Goal: Task Accomplishment & Management: Manage account settings

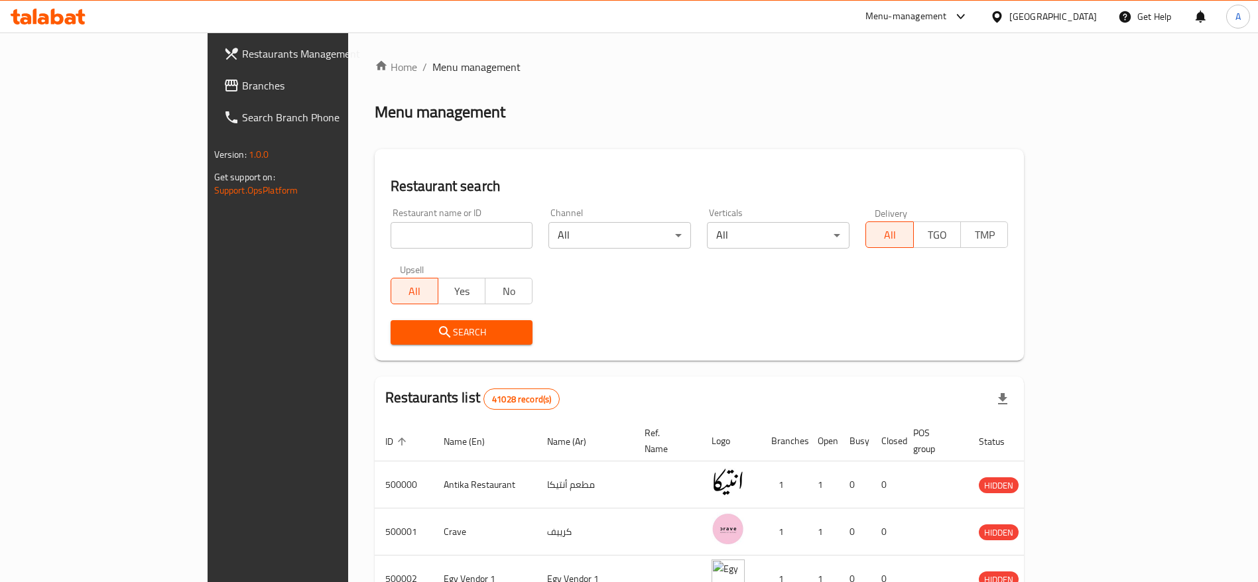
click at [454, 230] on input "search" at bounding box center [462, 235] width 143 height 27
paste input "697115"
type input "697115"
click button "Search" at bounding box center [462, 332] width 143 height 25
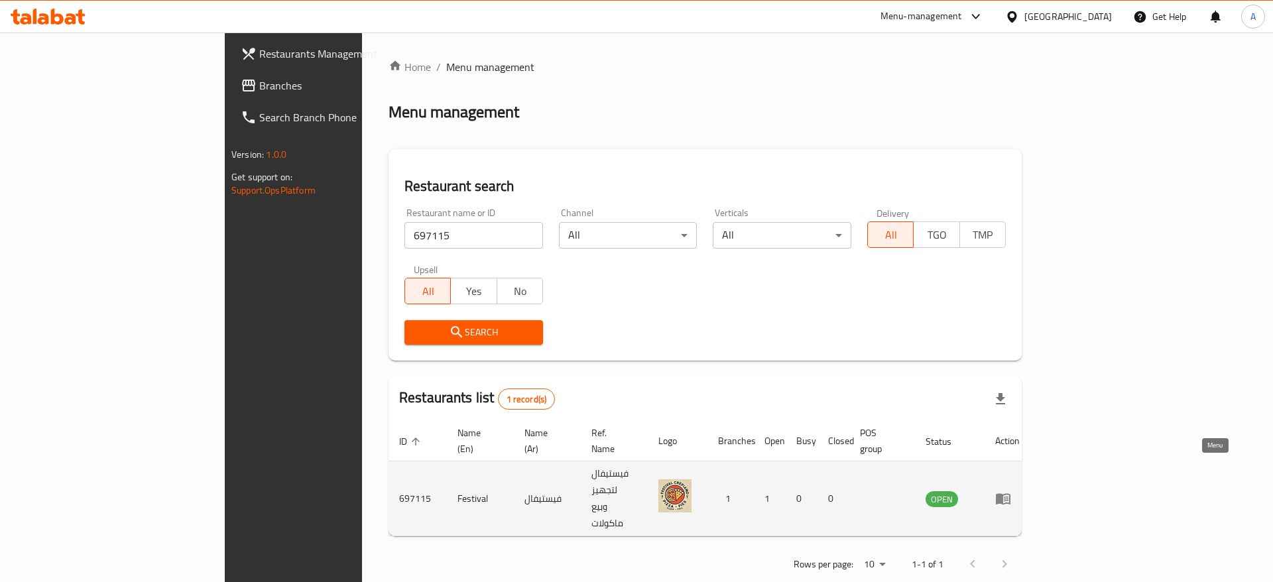
click at [1009, 497] on icon "enhanced table" at bounding box center [1006, 499] width 5 height 5
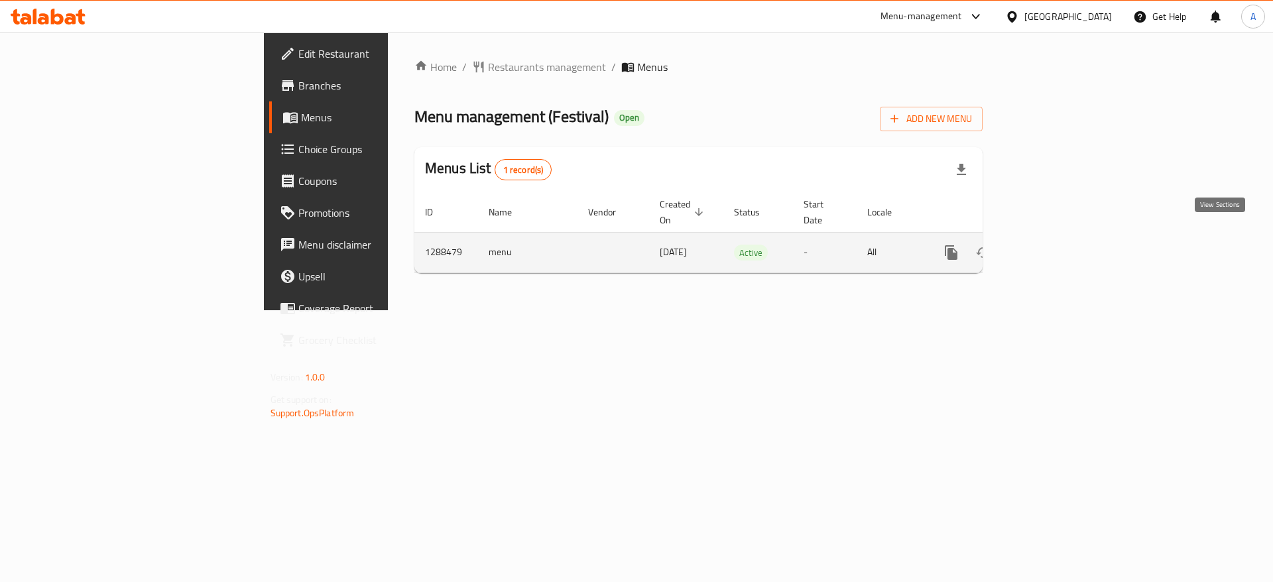
click at [1055, 245] on icon "enhanced table" at bounding box center [1047, 253] width 16 height 16
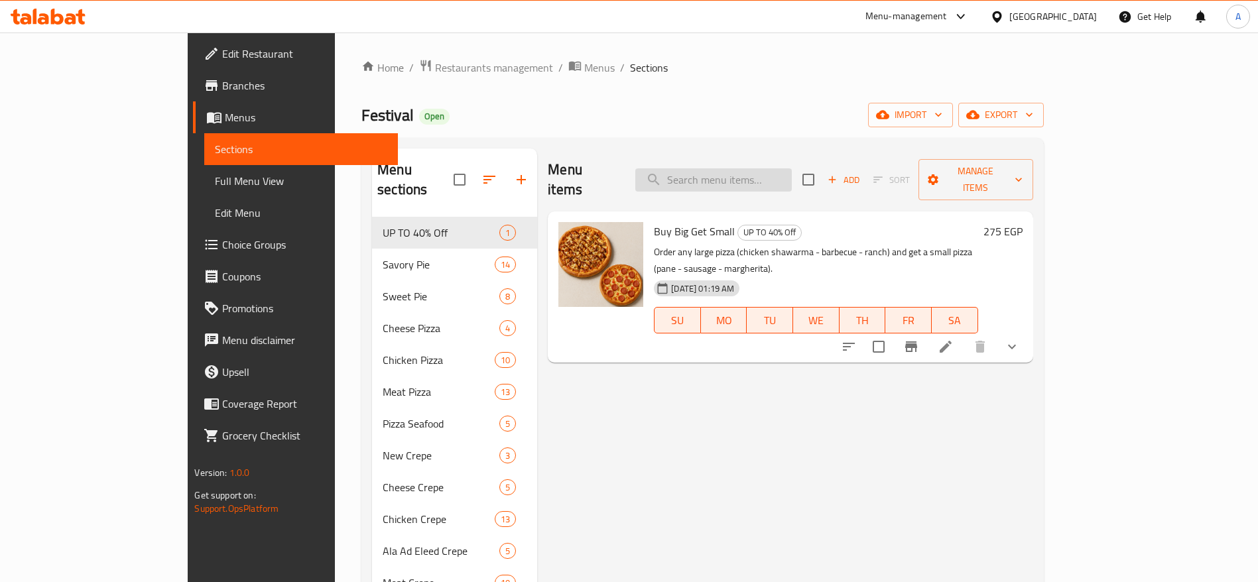
click at [751, 174] on input "search" at bounding box center [713, 179] width 157 height 23
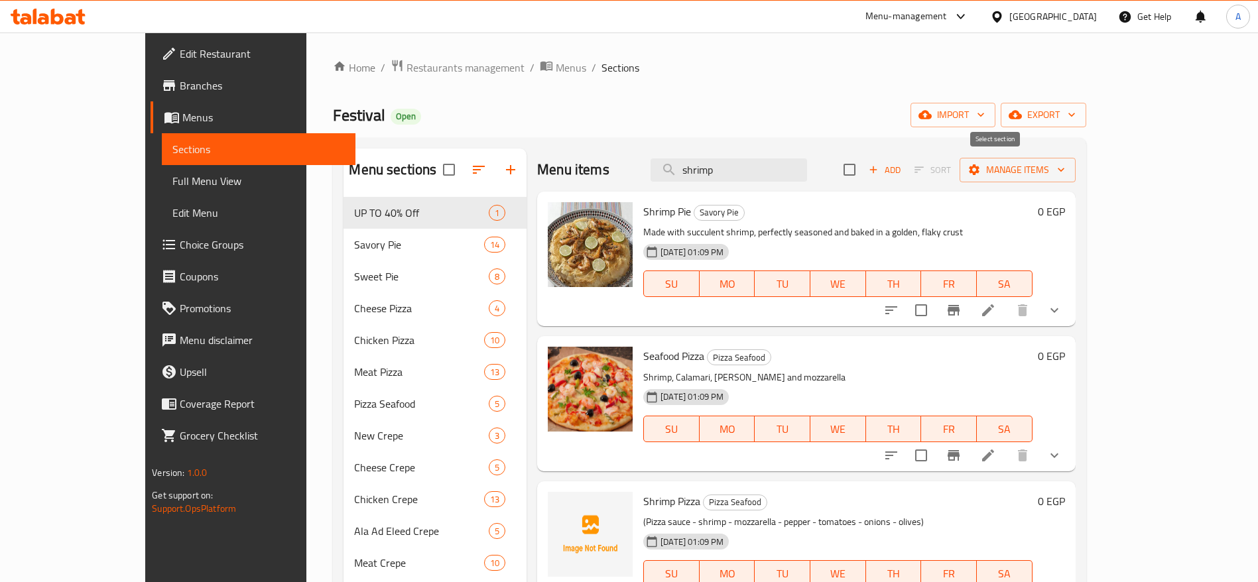
type input "shrimp"
click at [864, 169] on input "checkbox" at bounding box center [850, 170] width 28 height 28
checkbox input "true"
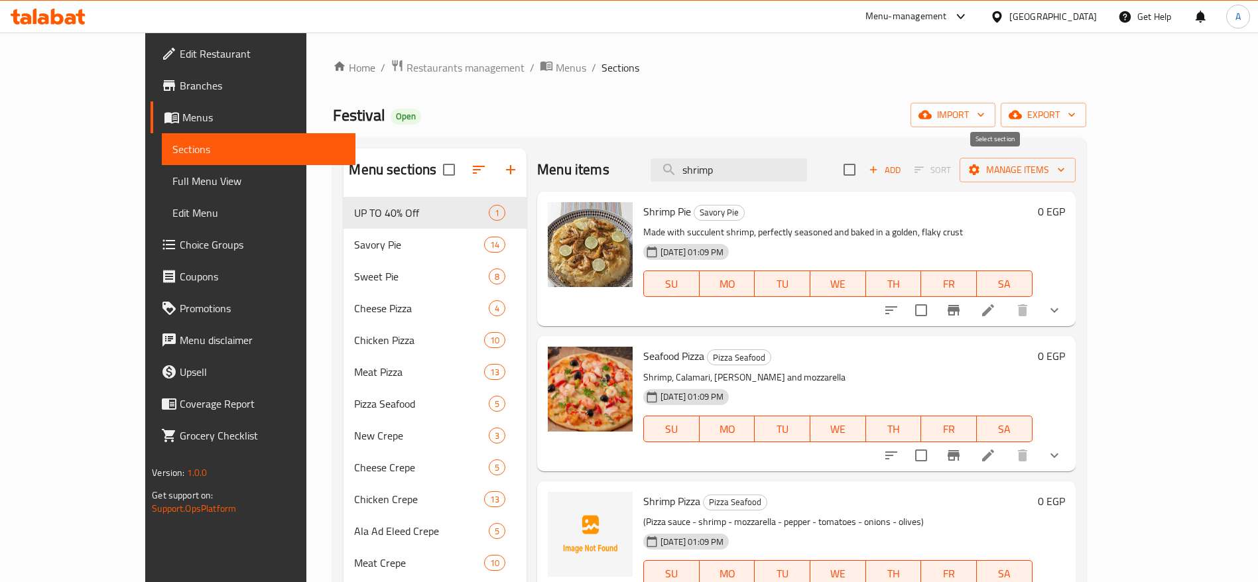
checkbox input "true"
click at [1065, 164] on span "Manage items" at bounding box center [1017, 170] width 95 height 17
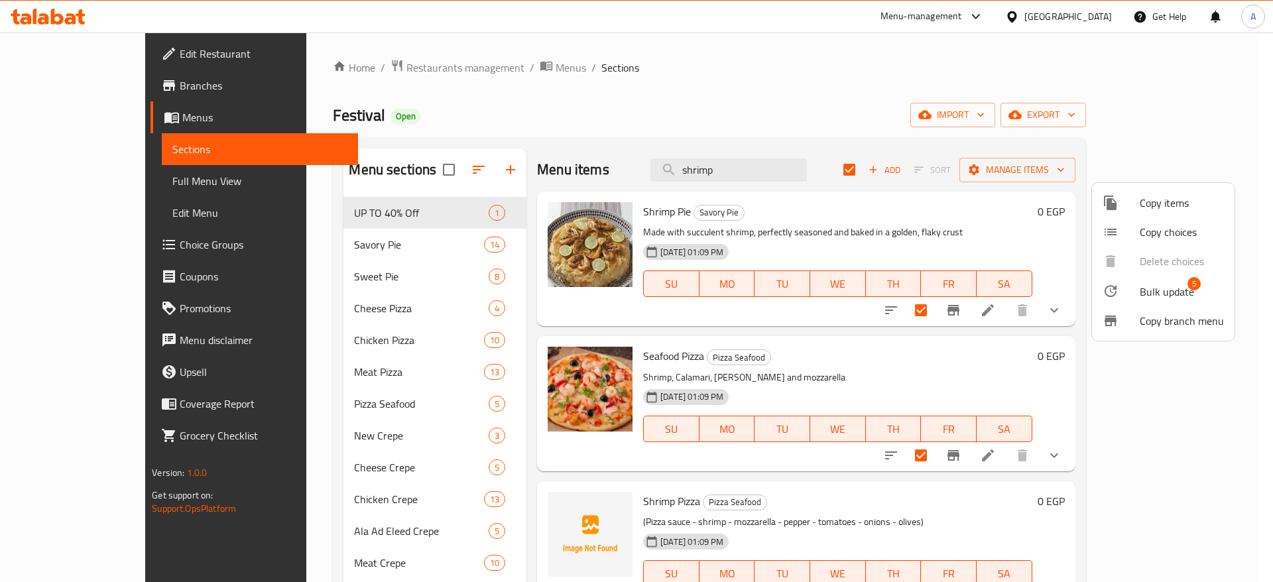
click at [1178, 290] on span "Bulk update" at bounding box center [1167, 292] width 54 height 16
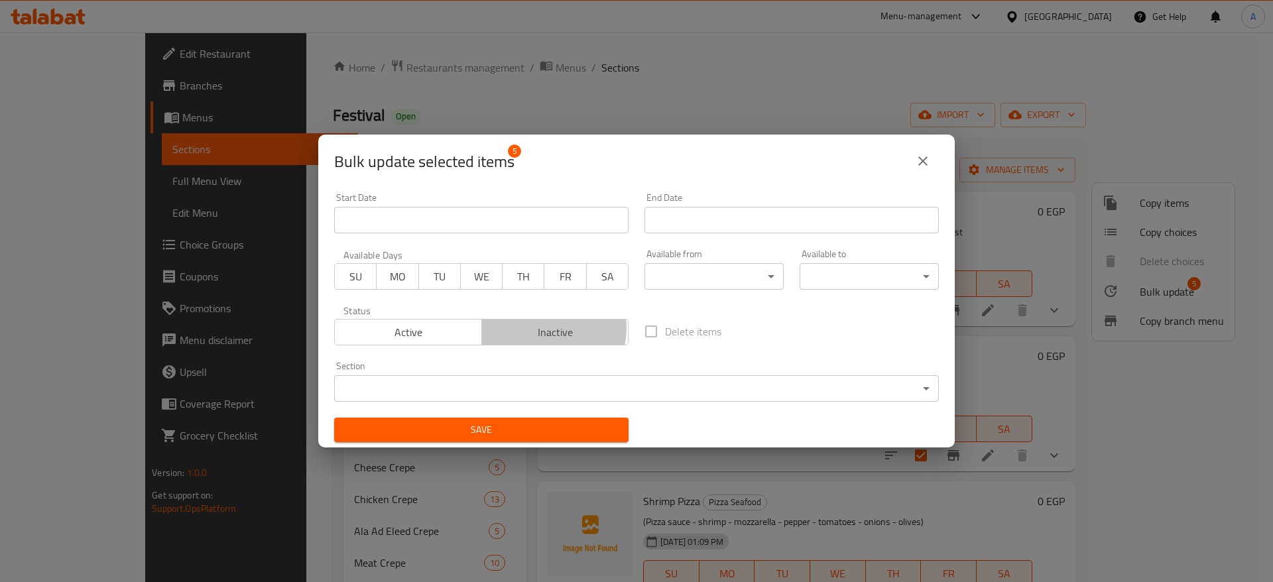
click at [544, 328] on span "Inactive" at bounding box center [555, 332] width 137 height 19
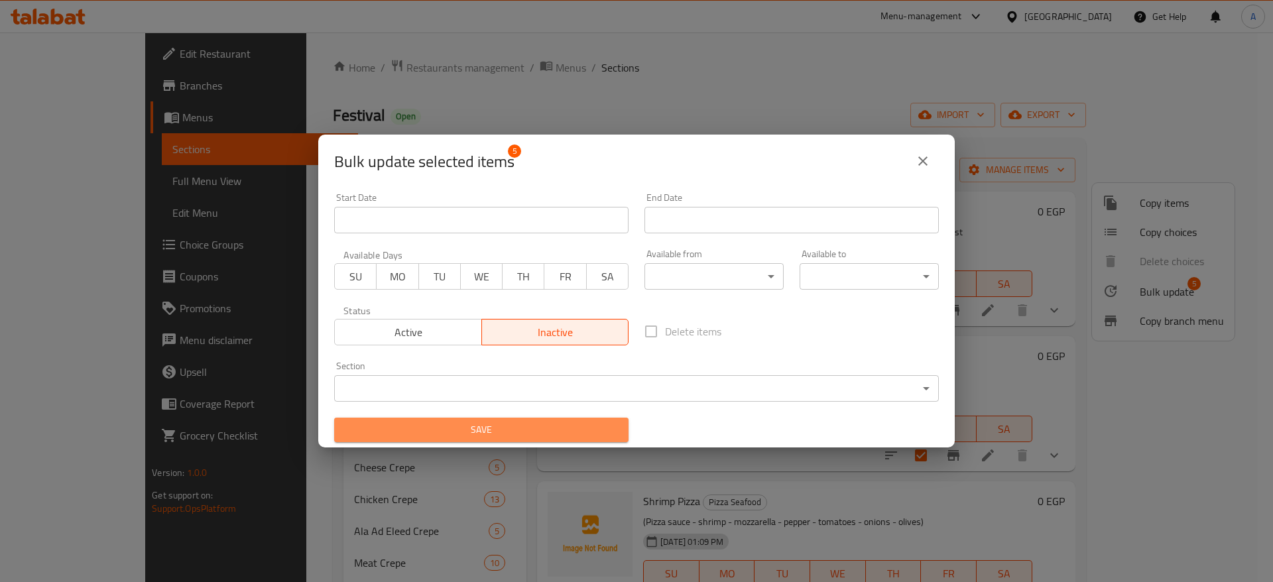
click at [489, 432] on span "Save" at bounding box center [481, 430] width 273 height 17
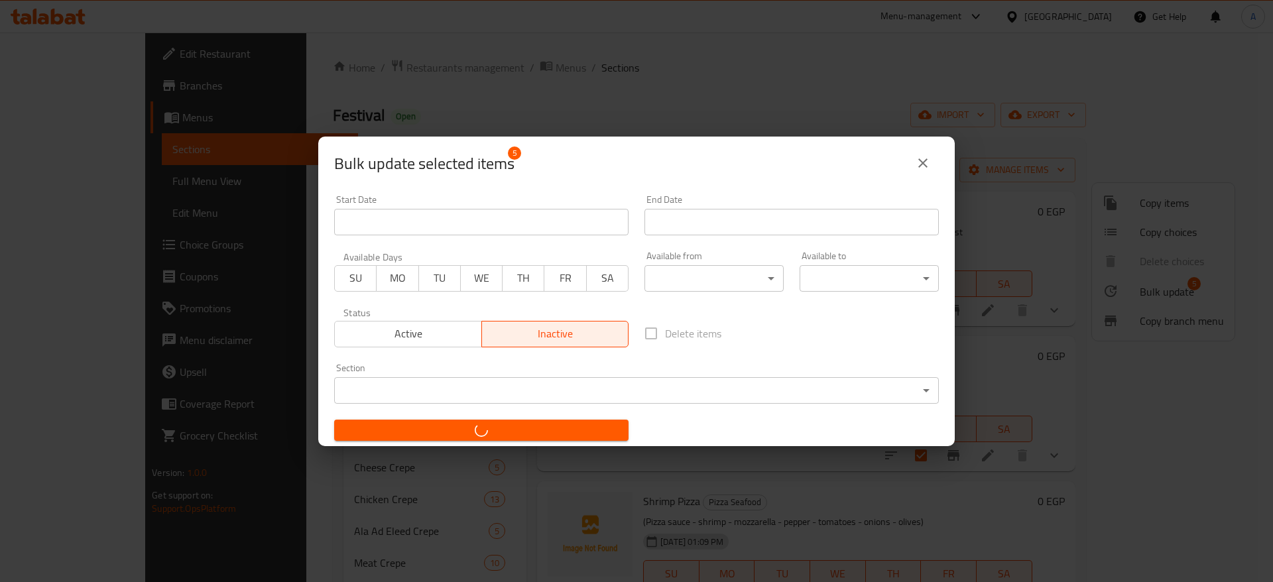
checkbox input "false"
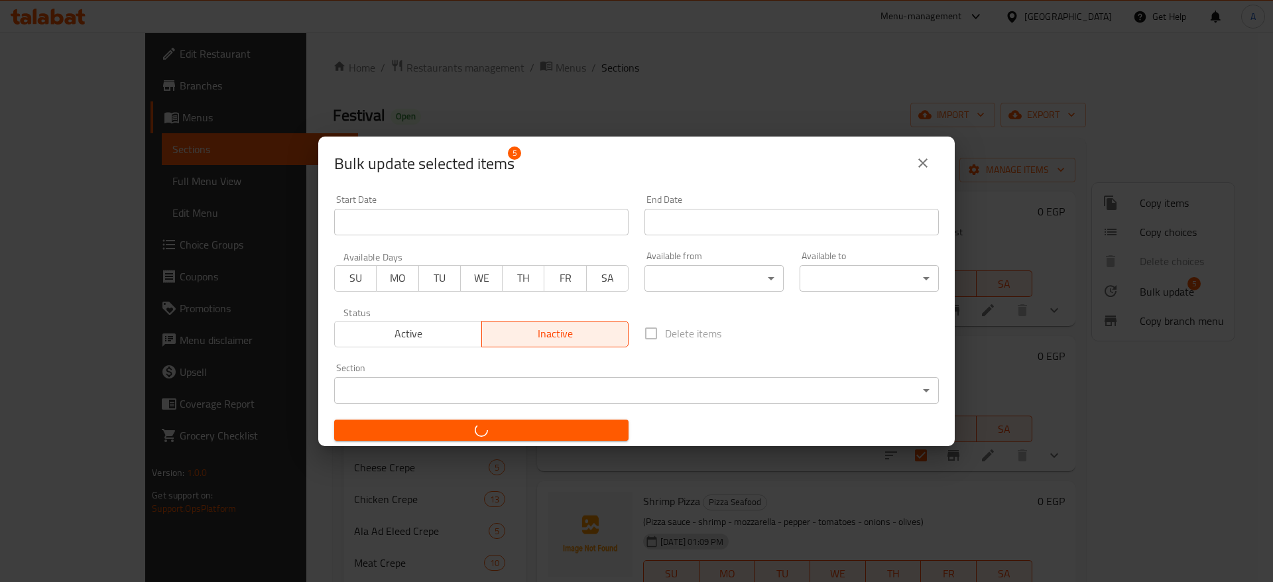
checkbox input "false"
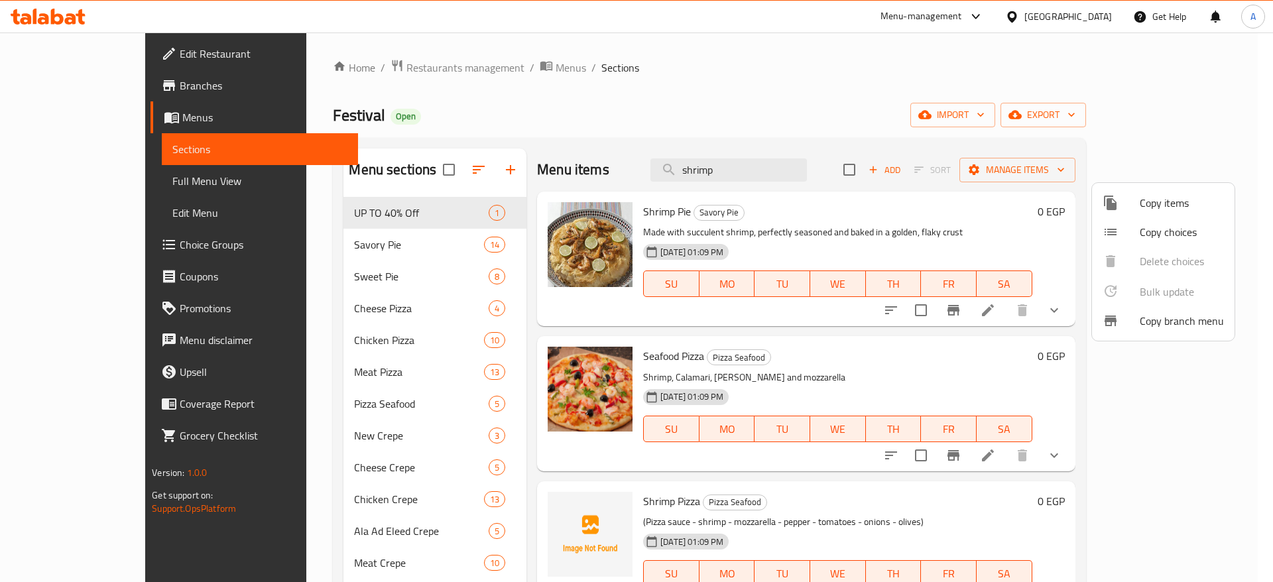
click at [1263, 84] on div at bounding box center [636, 291] width 1273 height 582
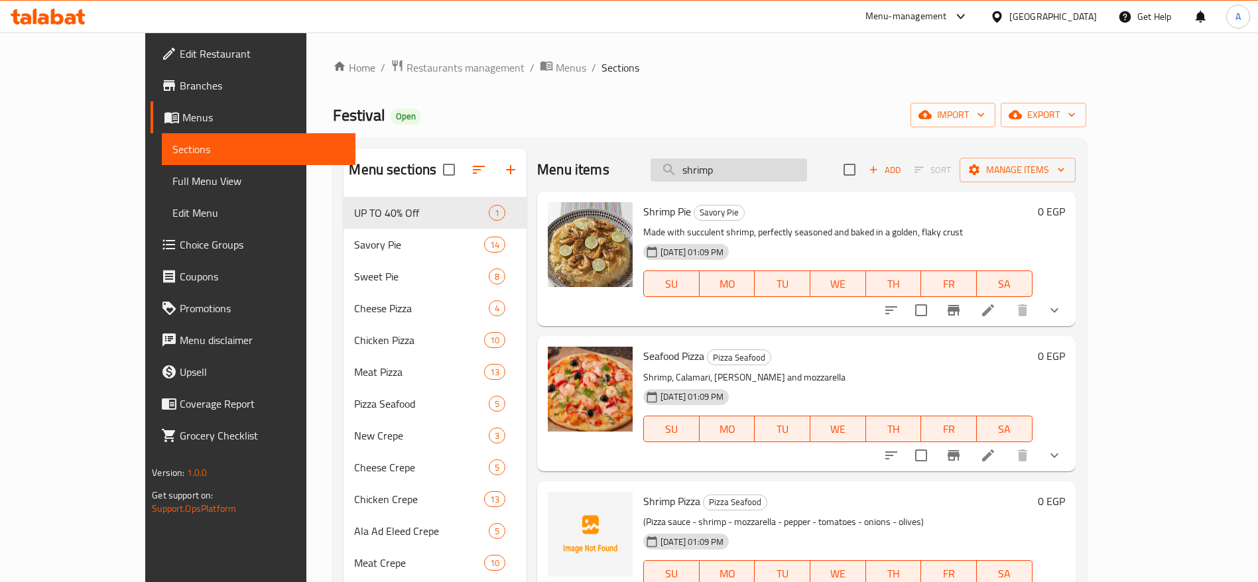
click at [783, 166] on input "shrimp" at bounding box center [729, 170] width 157 height 23
type input "s"
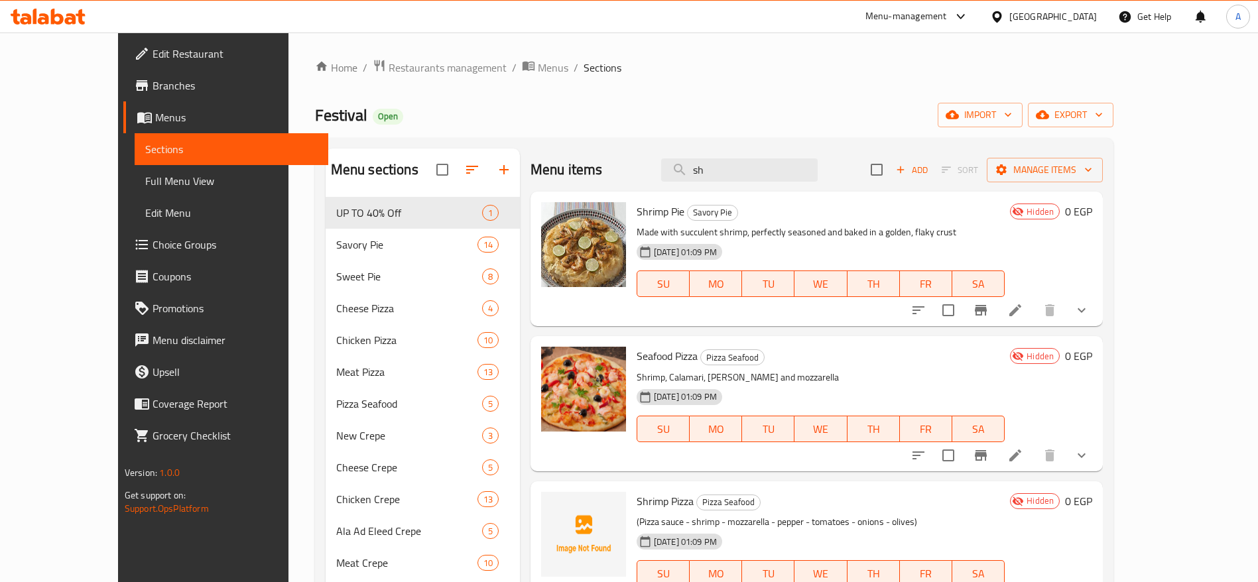
type input "s"
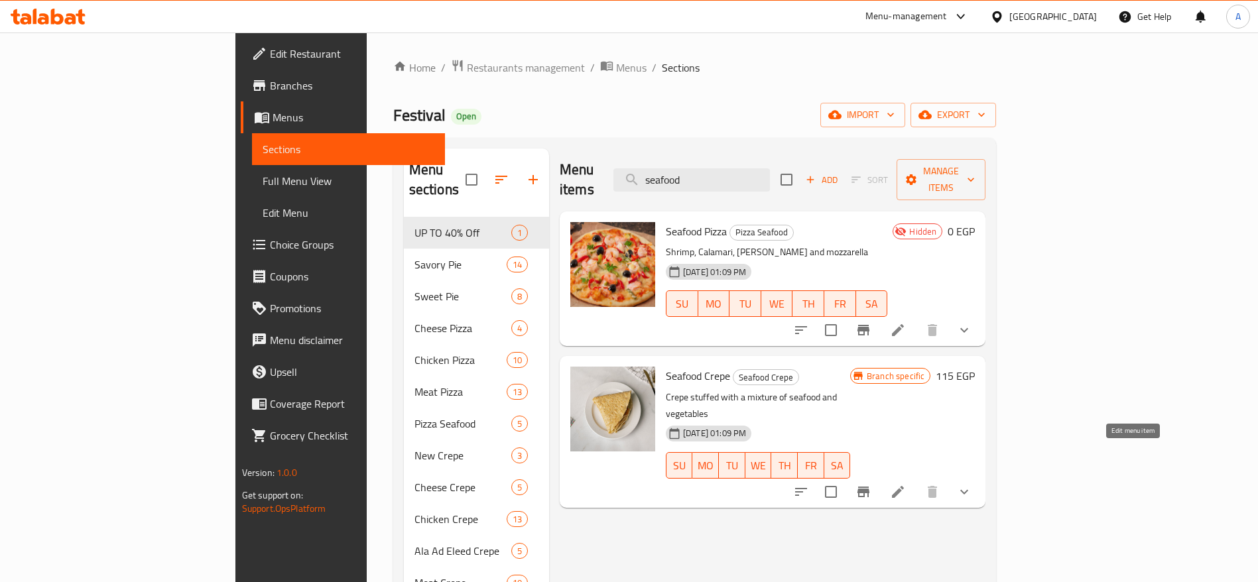
type input "seafood"
click at [906, 484] on icon at bounding box center [898, 492] width 16 height 16
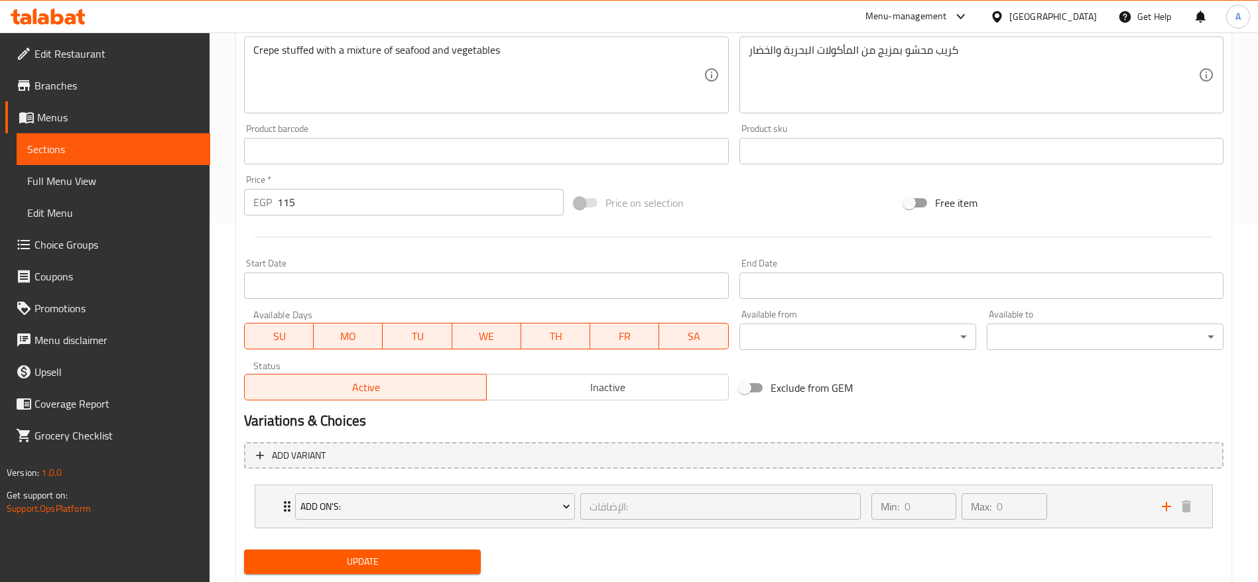
scroll to position [371, 0]
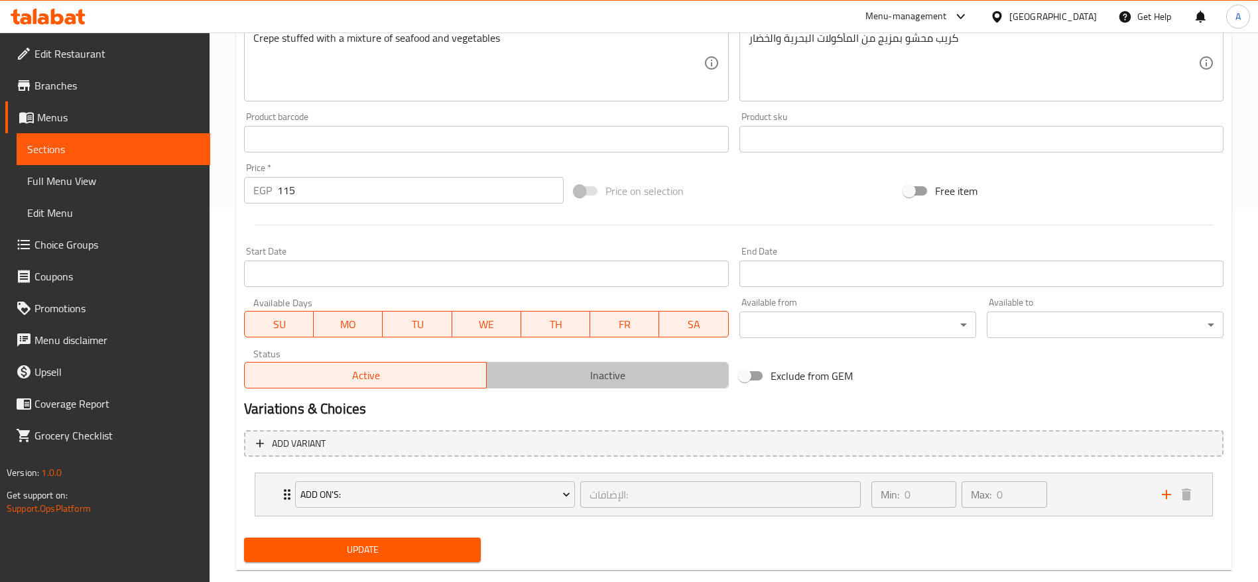
click at [562, 375] on span "Inactive" at bounding box center [607, 375] width 231 height 19
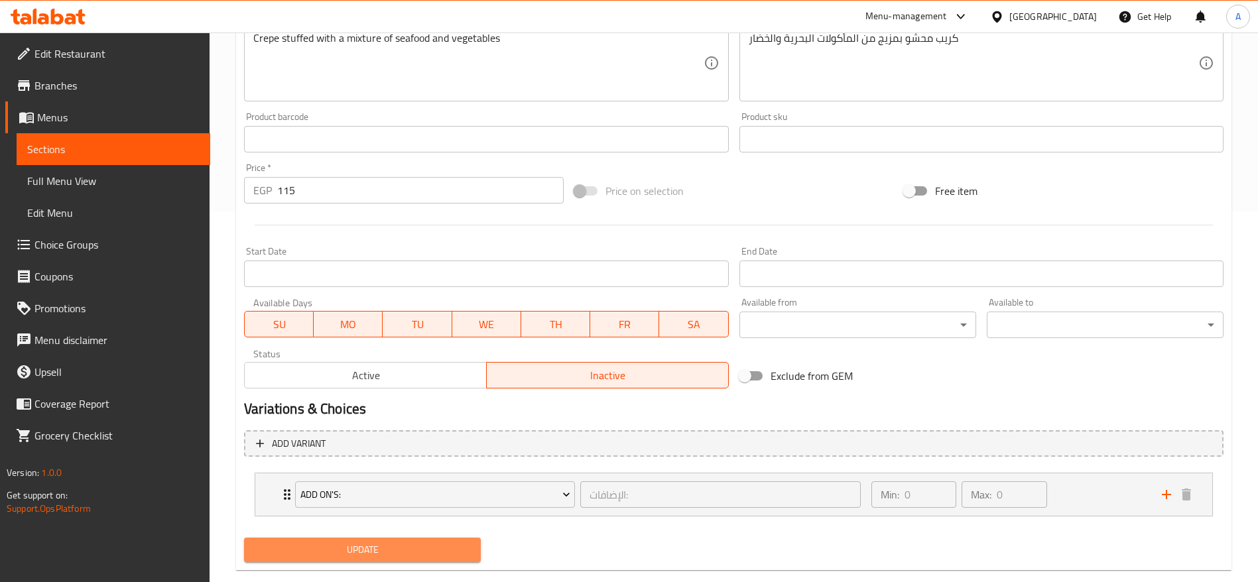
click at [389, 548] on span "Update" at bounding box center [363, 550] width 216 height 17
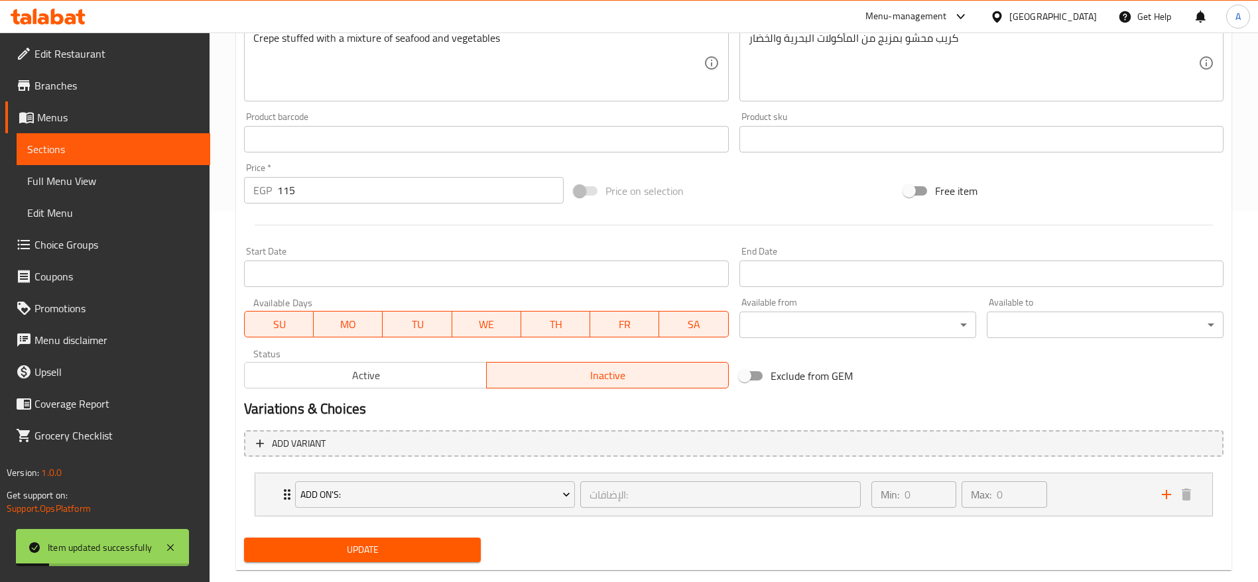
scroll to position [0, 0]
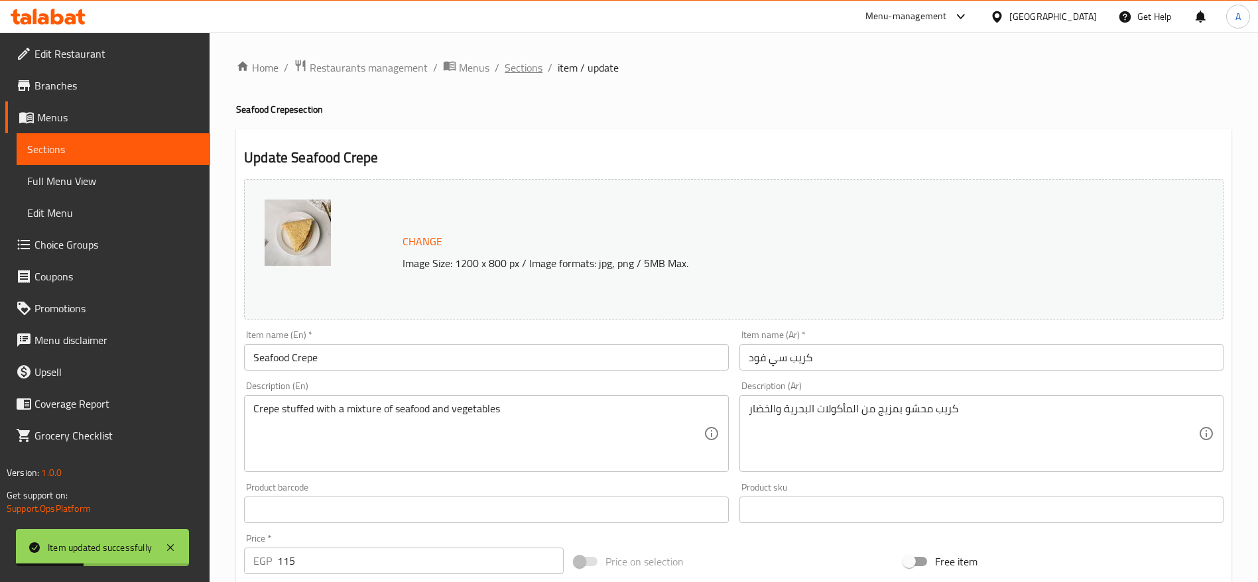
click at [525, 73] on span "Sections" at bounding box center [524, 68] width 38 height 16
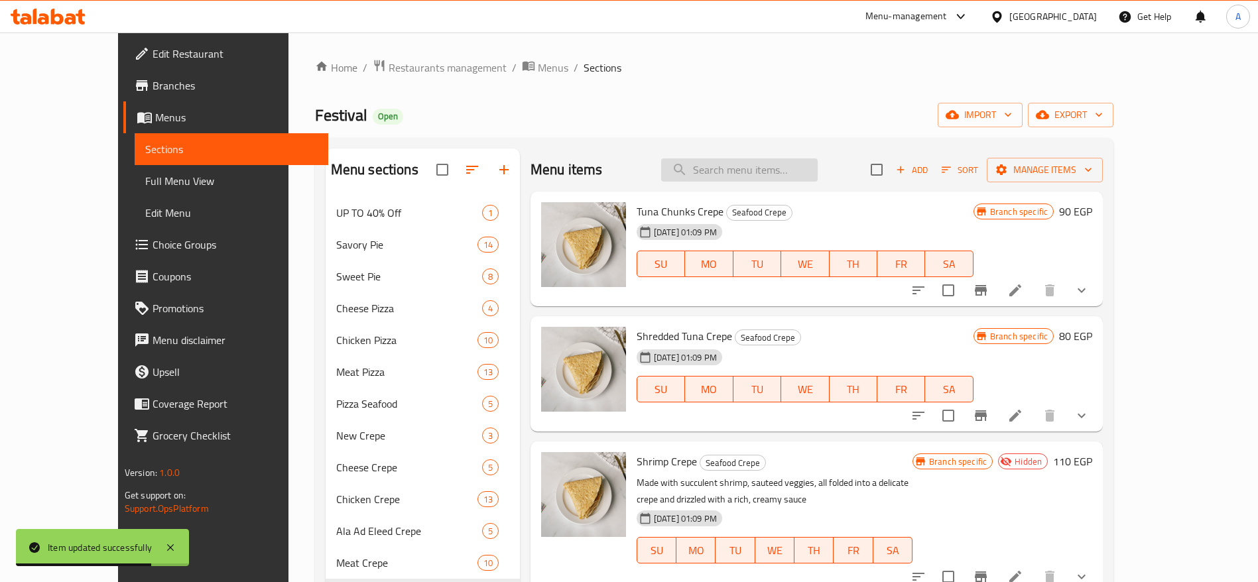
click at [771, 174] on input "search" at bounding box center [739, 170] width 157 height 23
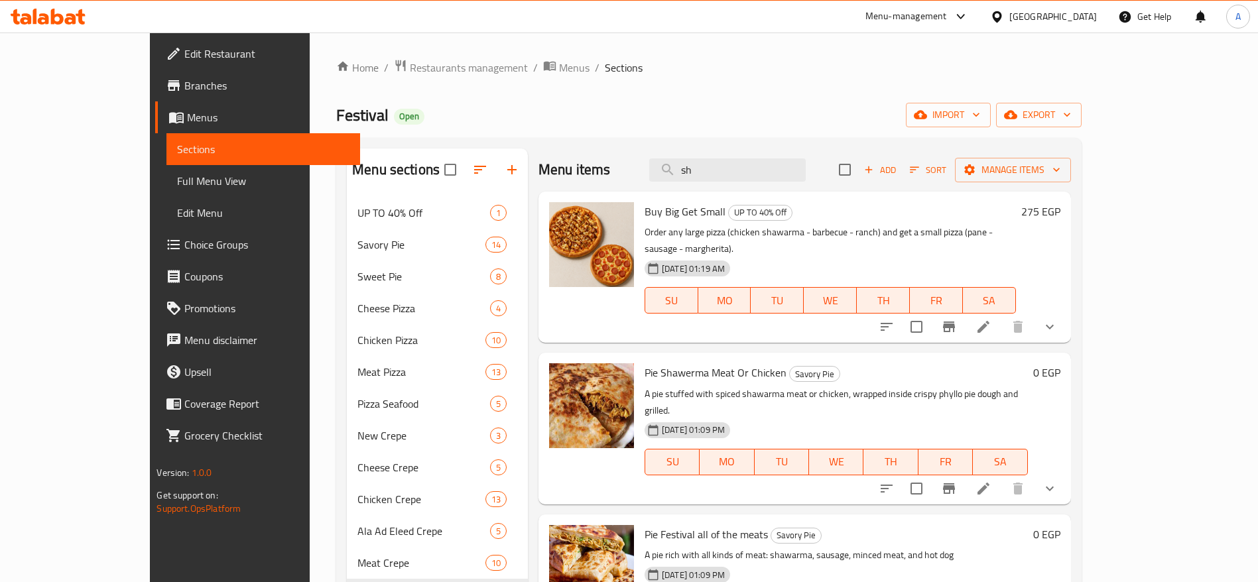
type input "s"
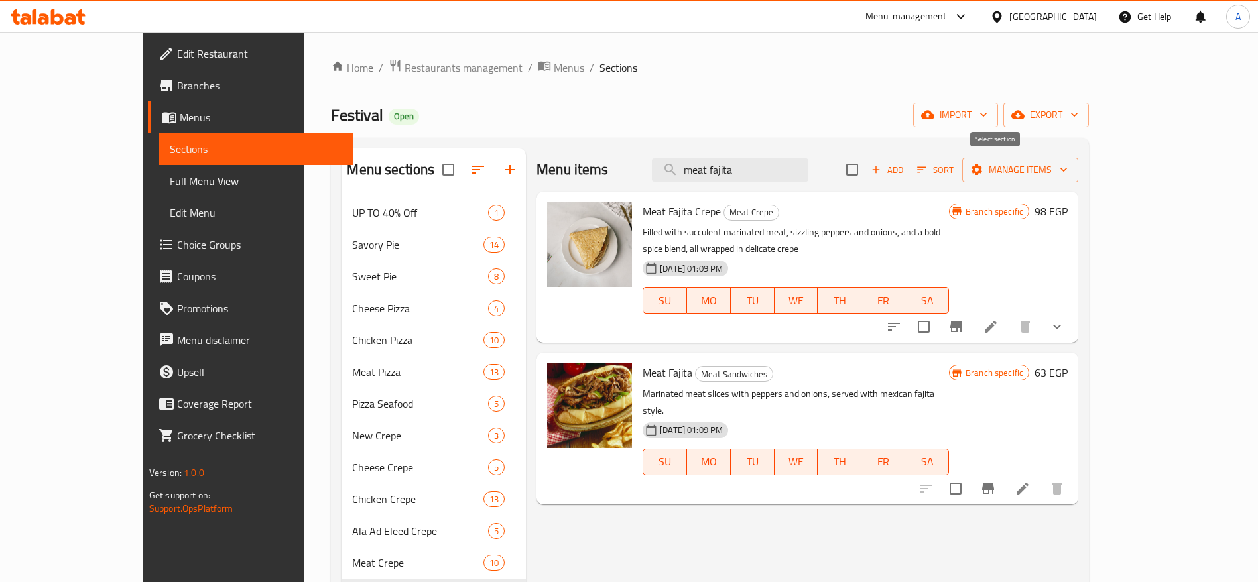
type input "meat fajita"
click at [866, 177] on input "checkbox" at bounding box center [852, 170] width 28 height 28
checkbox input "true"
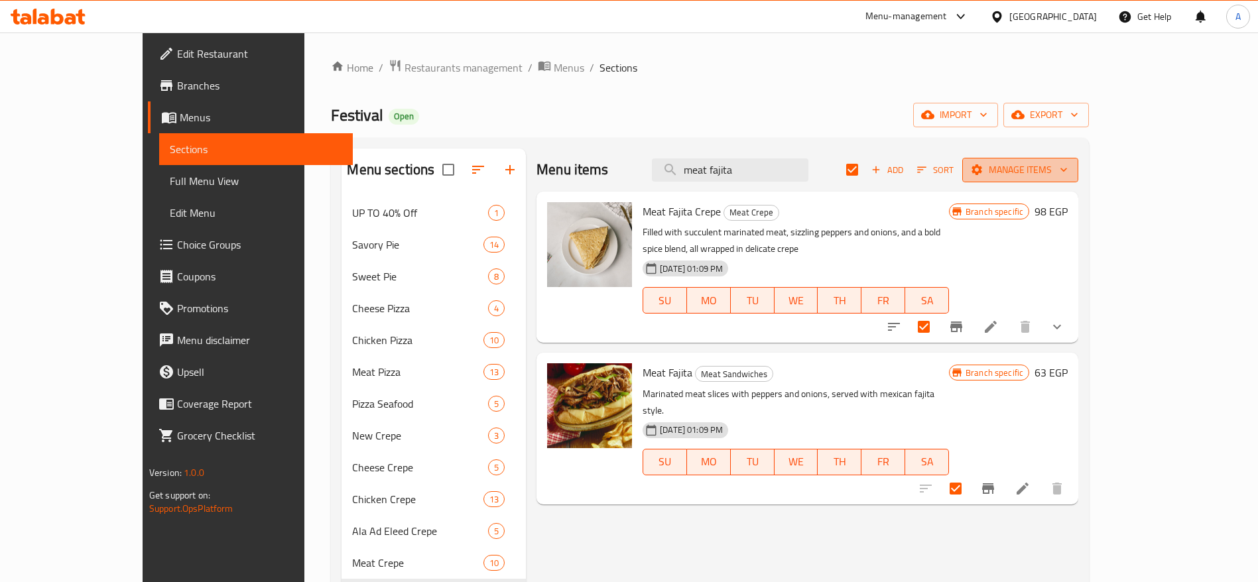
click at [1068, 170] on span "Manage items" at bounding box center [1020, 170] width 95 height 17
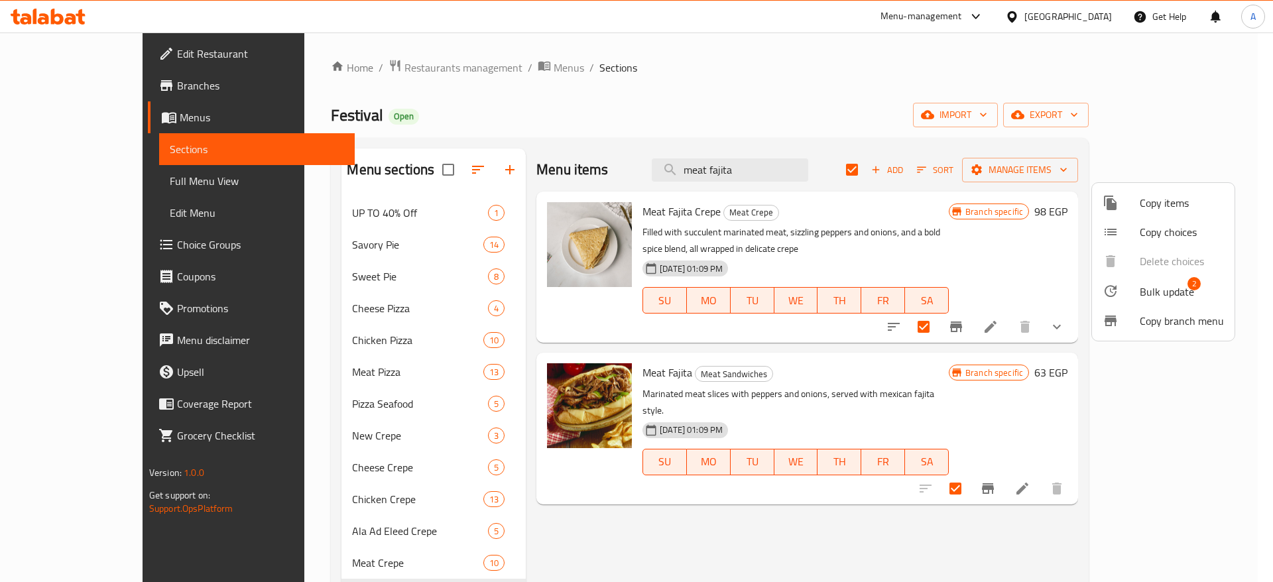
click at [1138, 291] on div at bounding box center [1121, 291] width 37 height 16
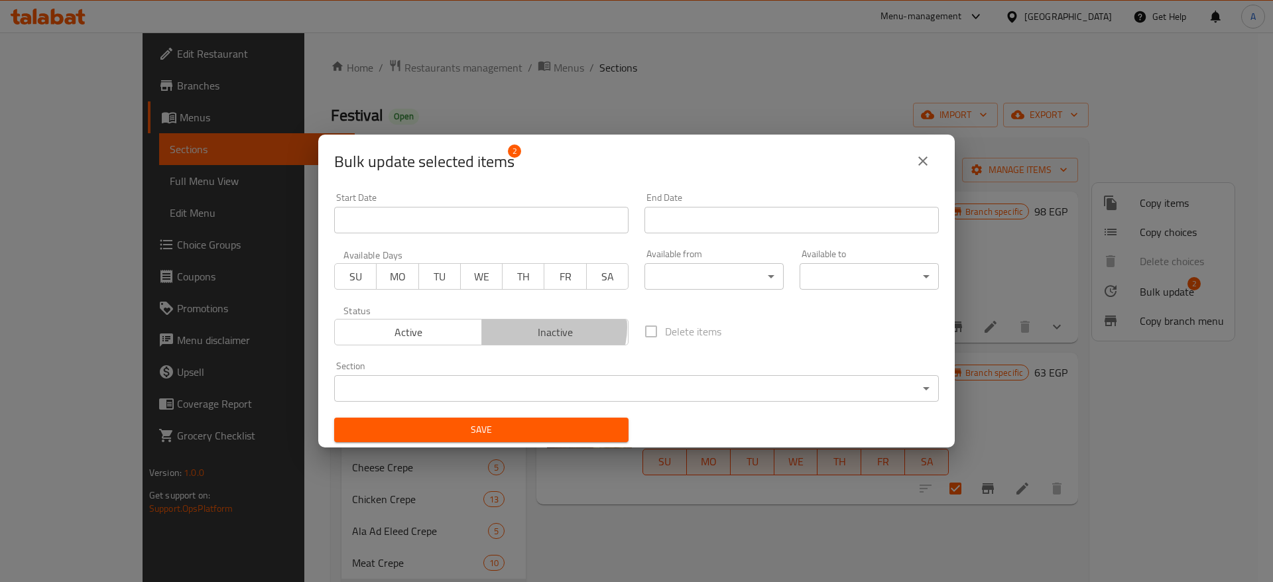
click at [546, 328] on span "Inactive" at bounding box center [555, 332] width 137 height 19
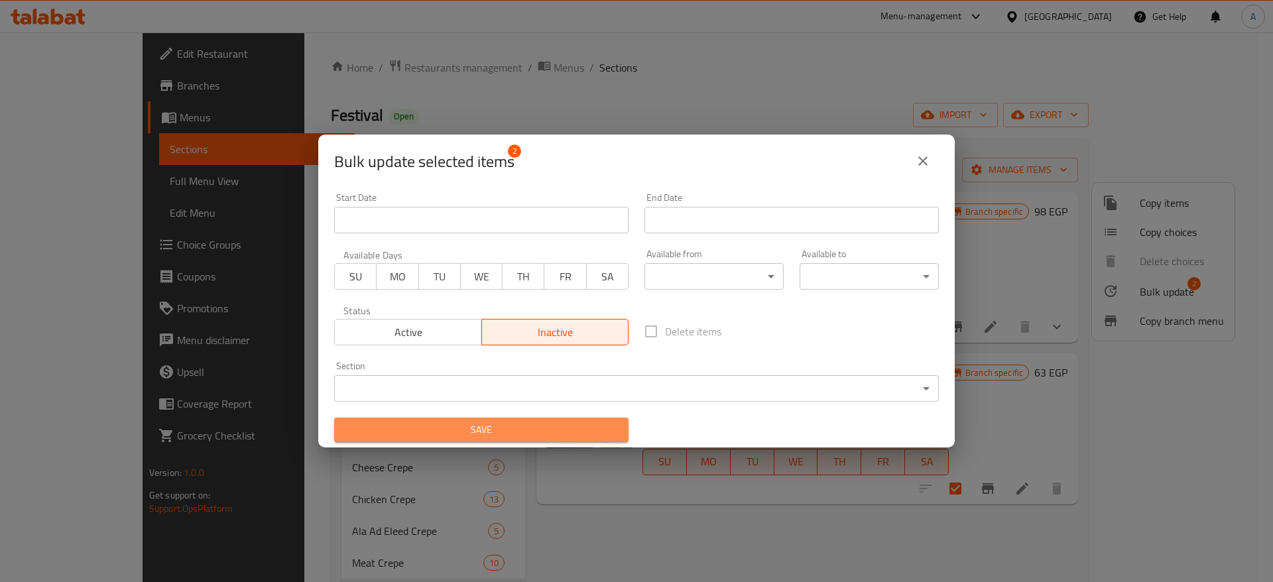
click at [499, 439] on button "Save" at bounding box center [481, 430] width 294 height 25
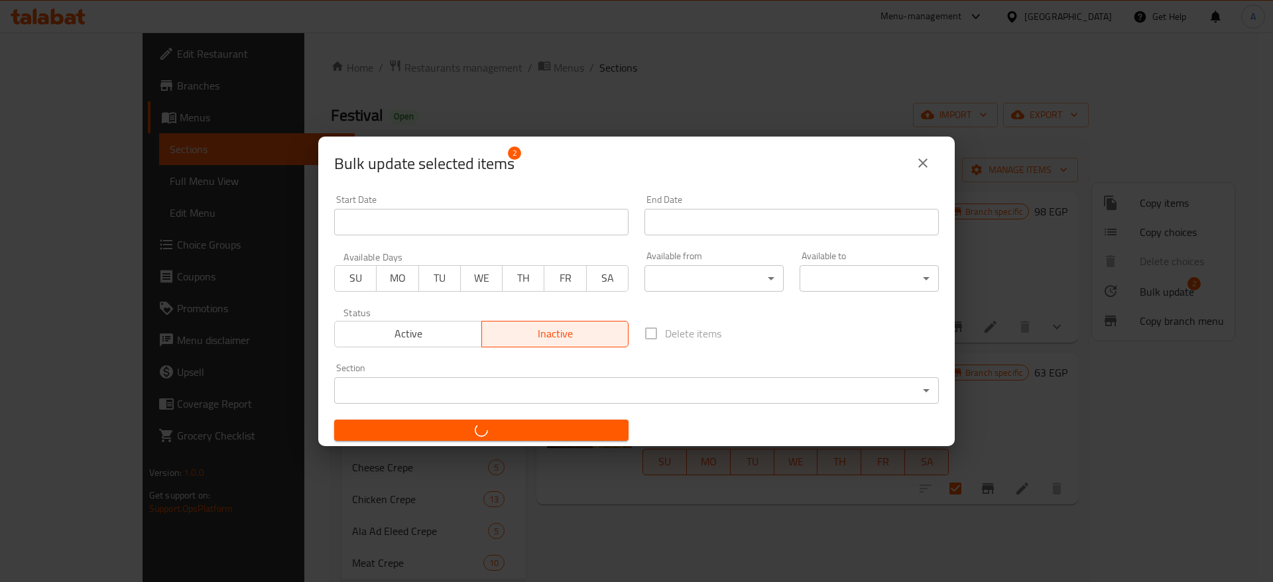
checkbox input "false"
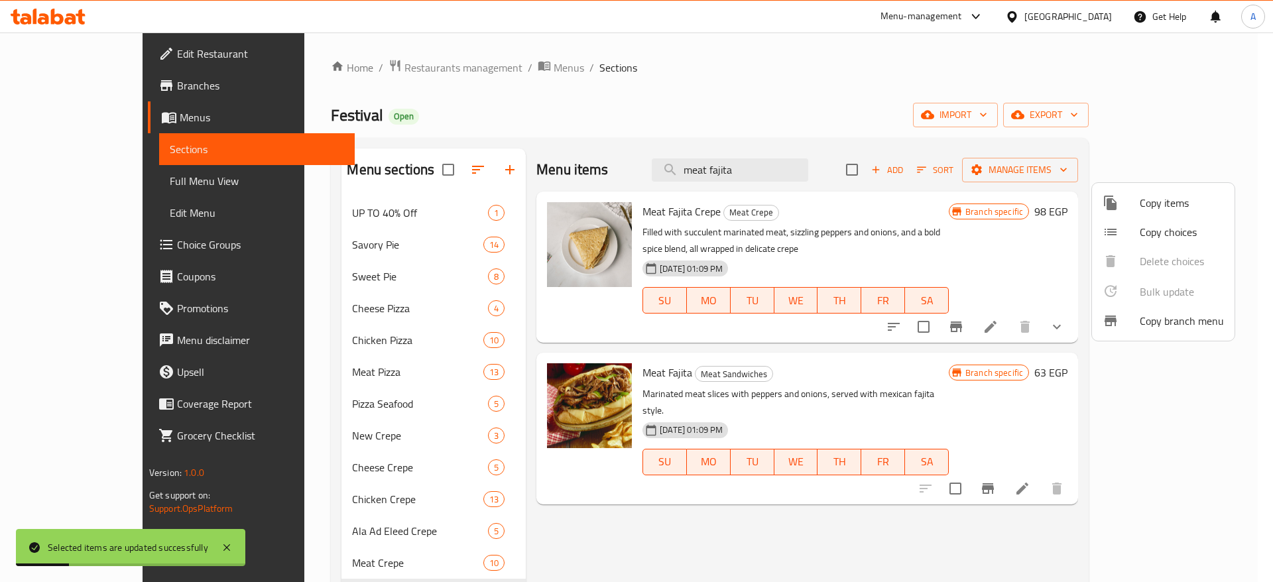
click at [806, 166] on div at bounding box center [636, 291] width 1273 height 582
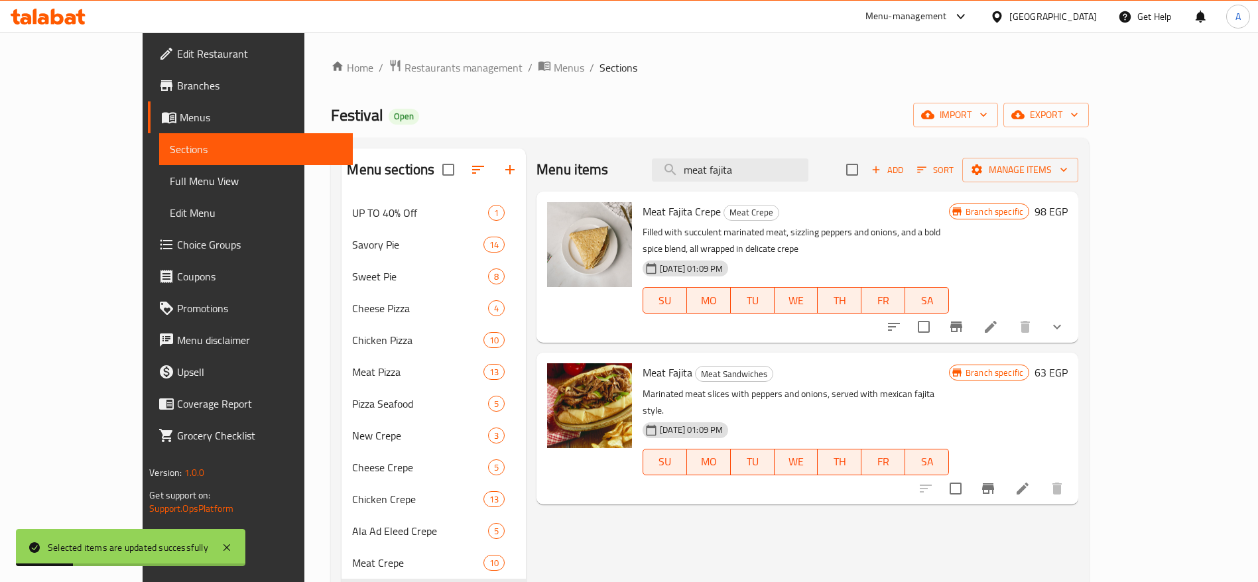
click at [806, 166] on input "meat fajita" at bounding box center [730, 170] width 157 height 23
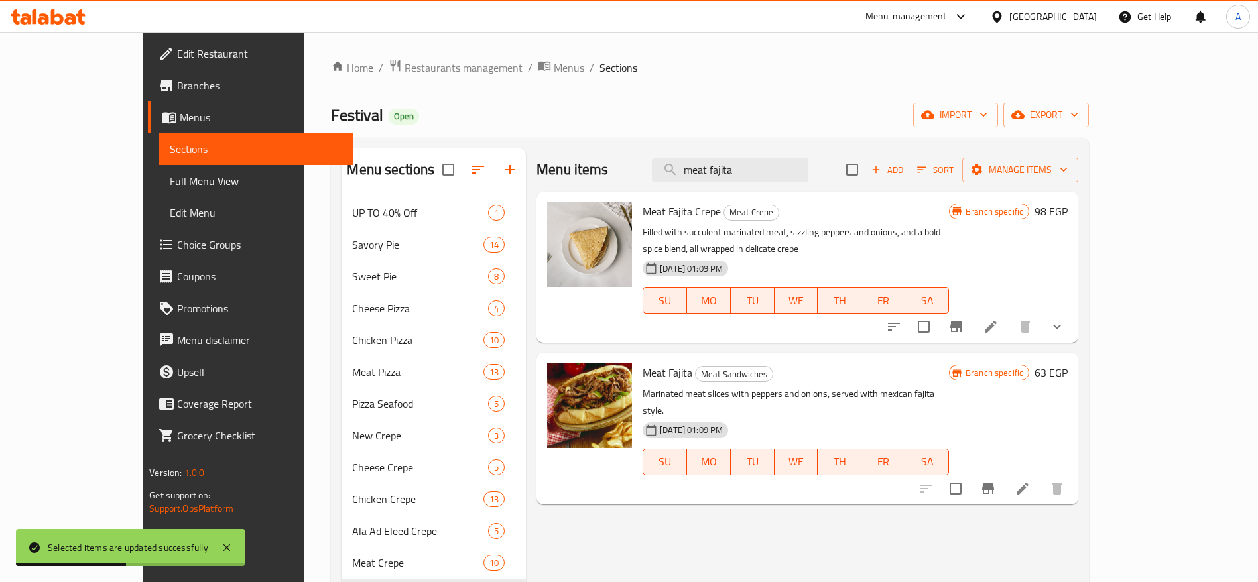
click at [806, 166] on input "meat fajita" at bounding box center [730, 170] width 157 height 23
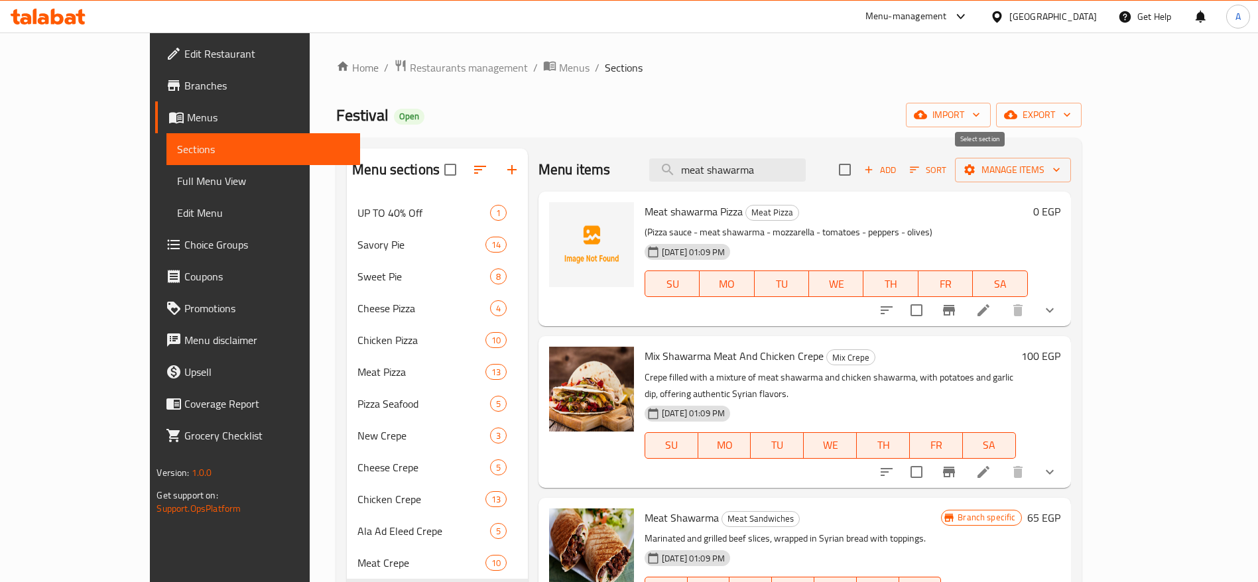
type input "meat shawarma"
click at [859, 172] on input "checkbox" at bounding box center [845, 170] width 28 height 28
checkbox input "true"
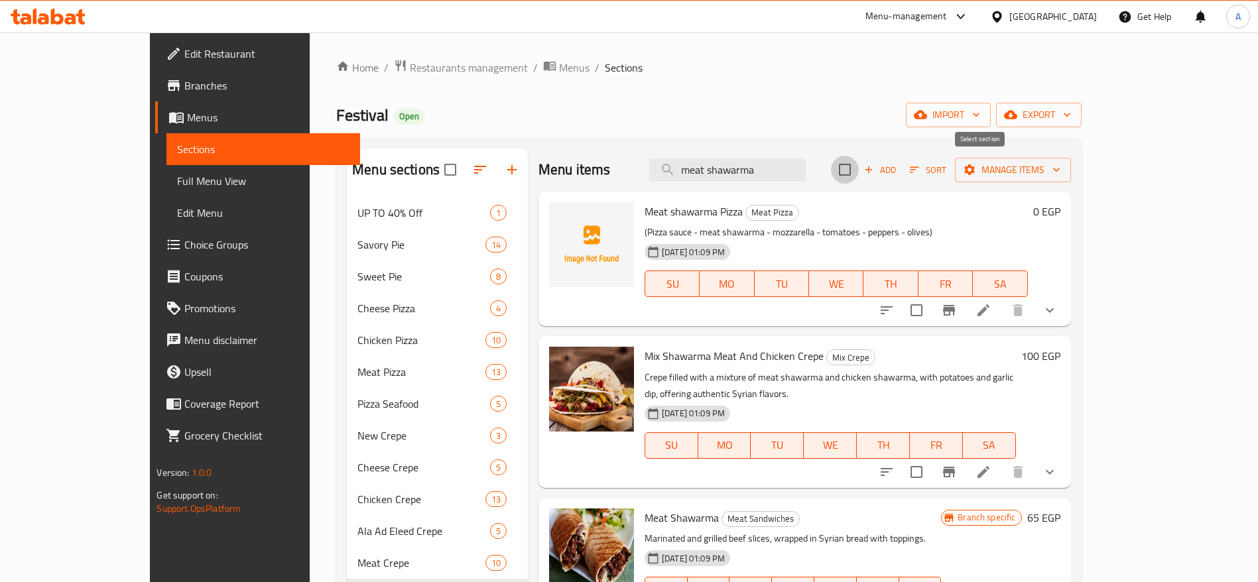
checkbox input "true"
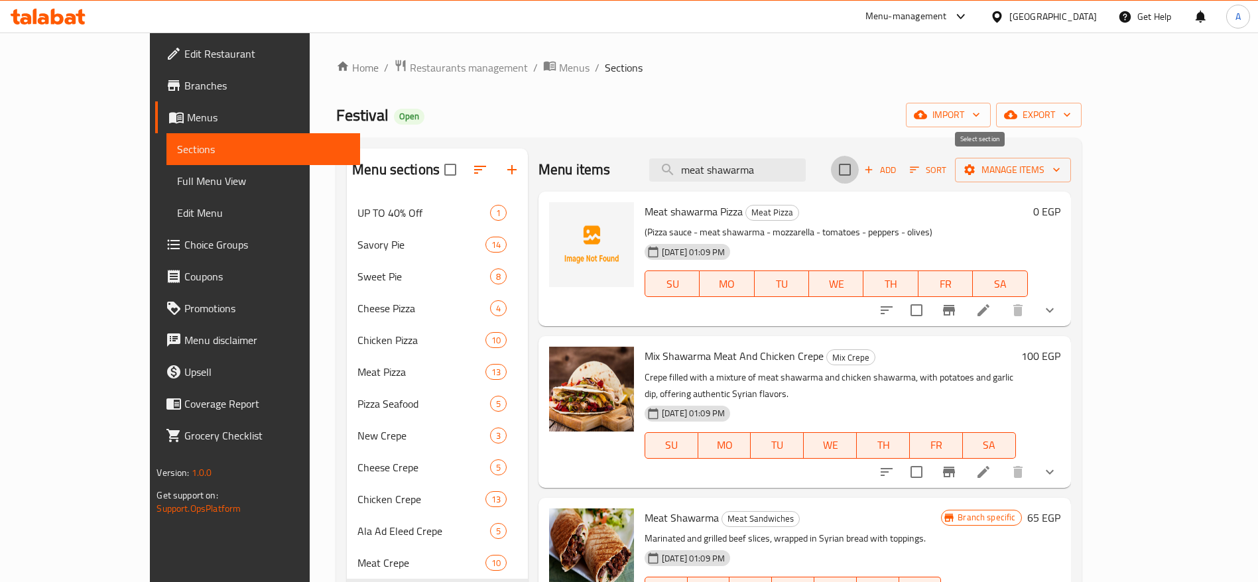
checkbox input "true"
click at [1063, 172] on icon "button" at bounding box center [1056, 169] width 13 height 13
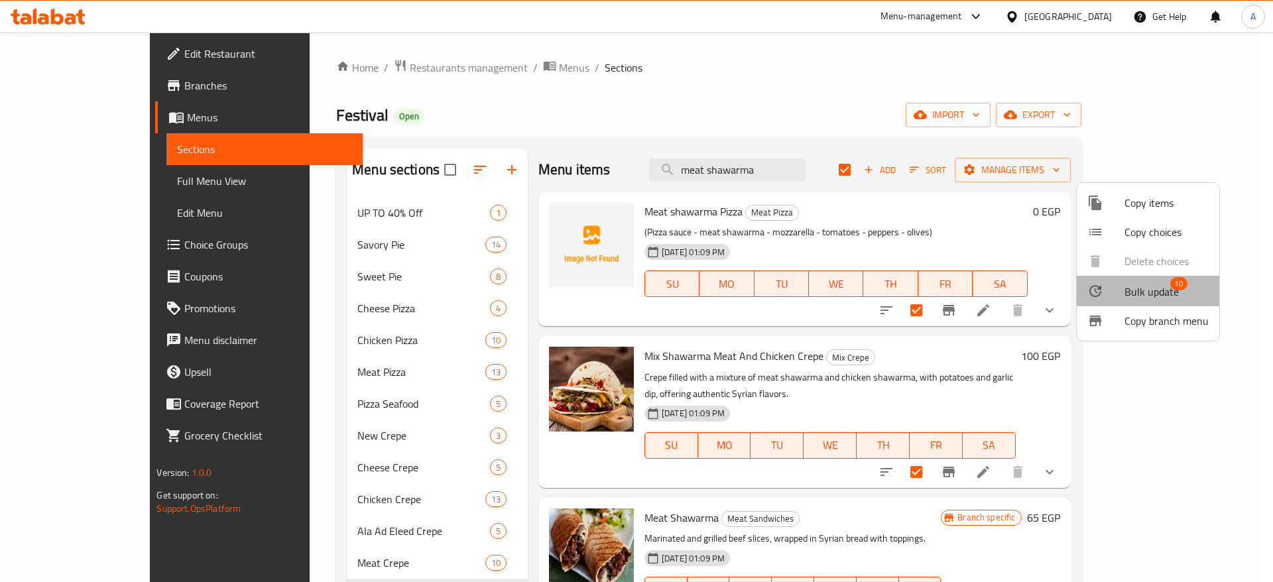
click at [1151, 293] on span "Bulk update" at bounding box center [1152, 292] width 54 height 16
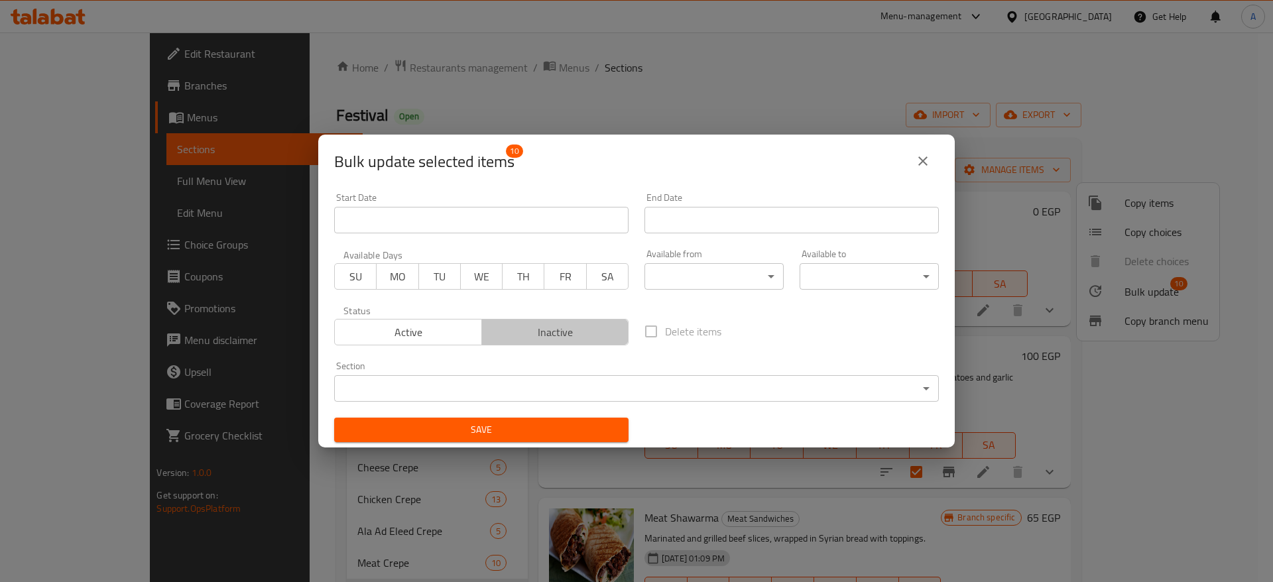
click at [556, 331] on span "Inactive" at bounding box center [555, 332] width 137 height 19
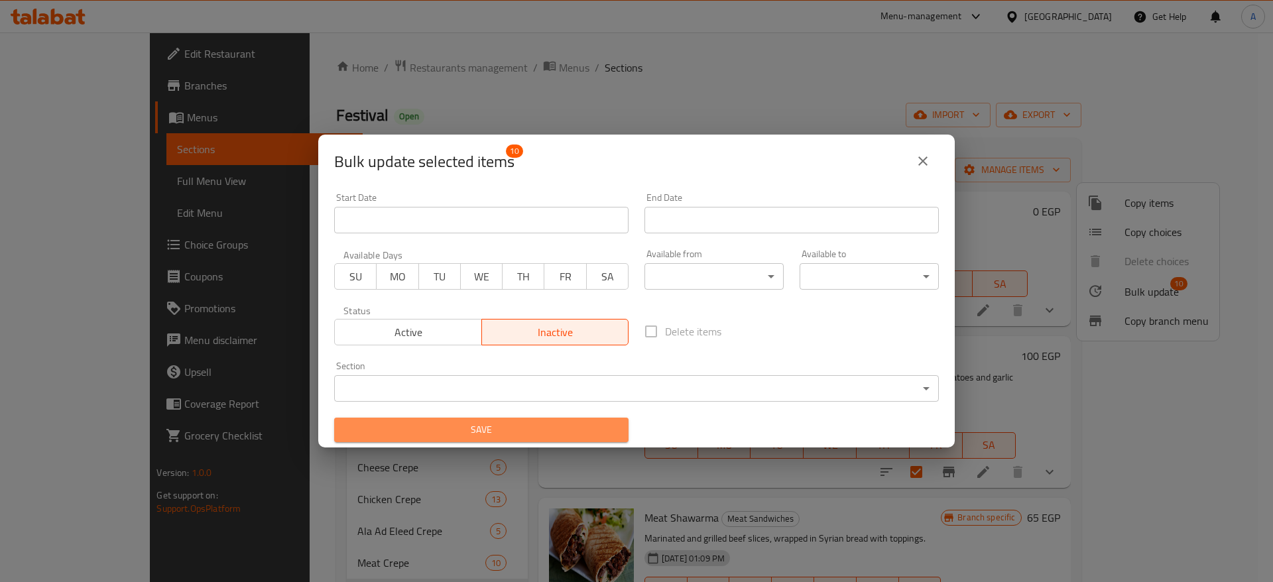
click at [513, 438] on span "Save" at bounding box center [481, 430] width 273 height 17
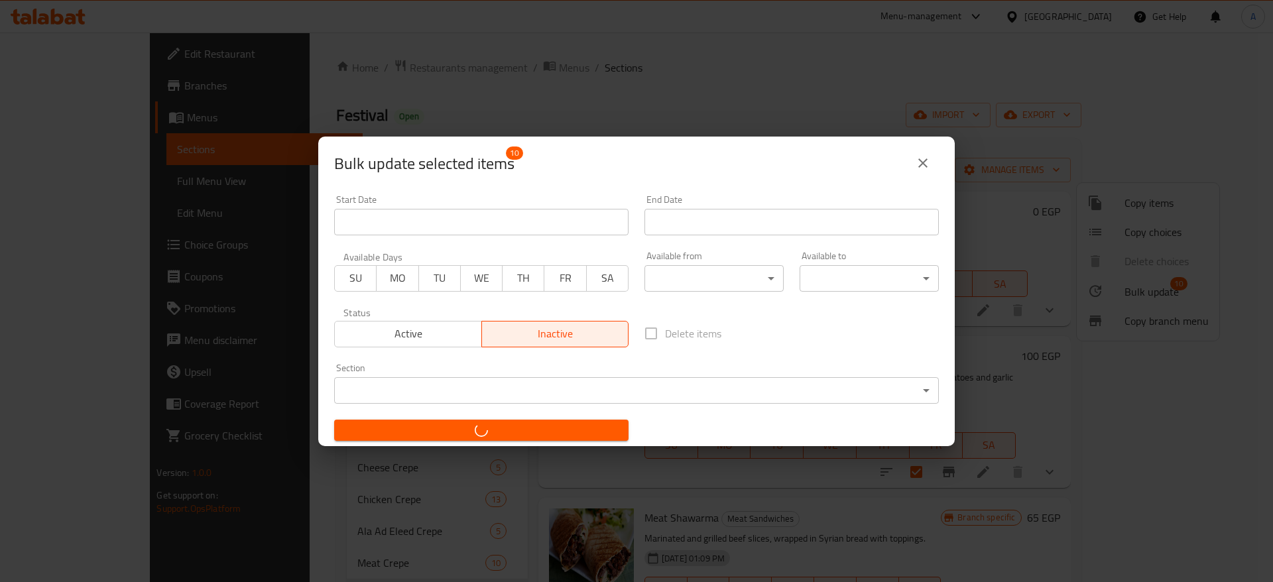
checkbox input "false"
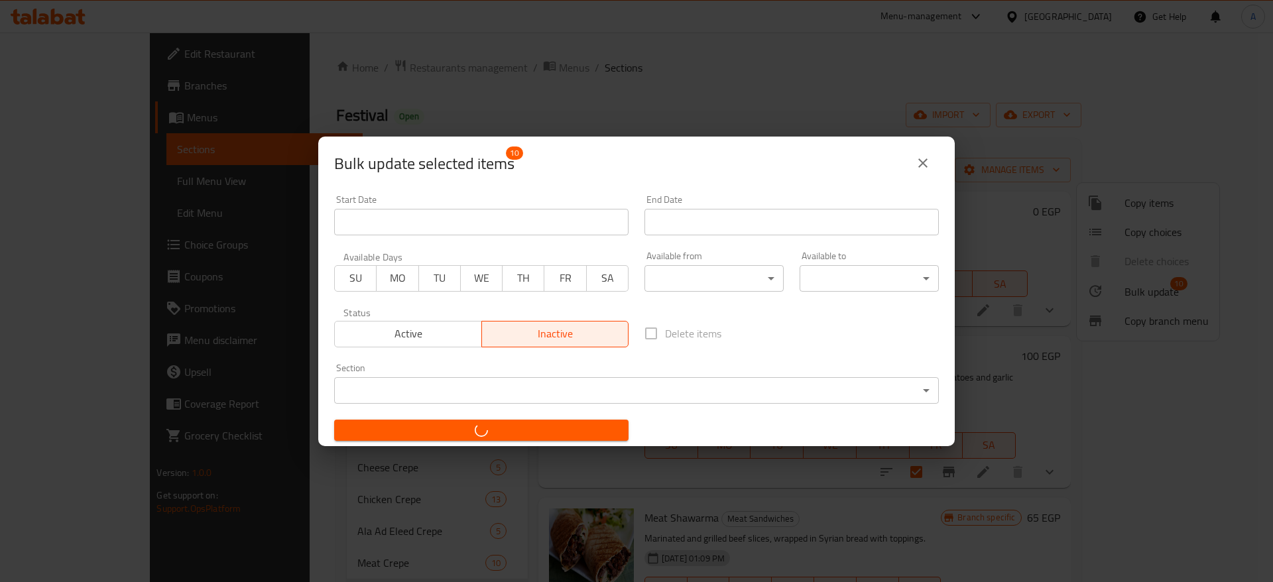
checkbox input "false"
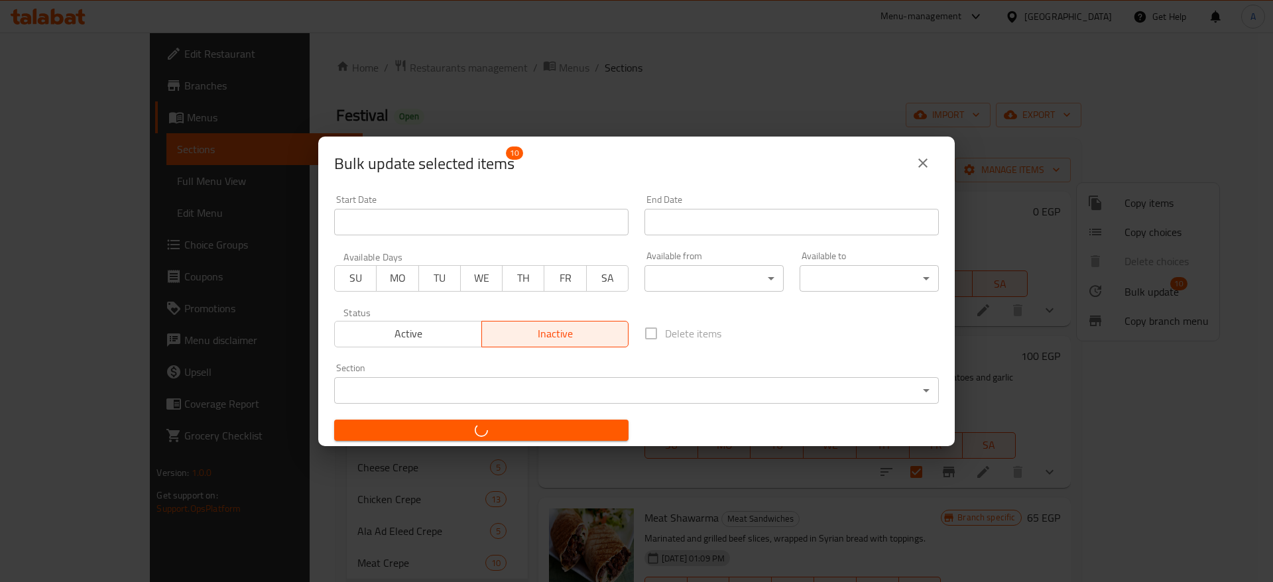
checkbox input "false"
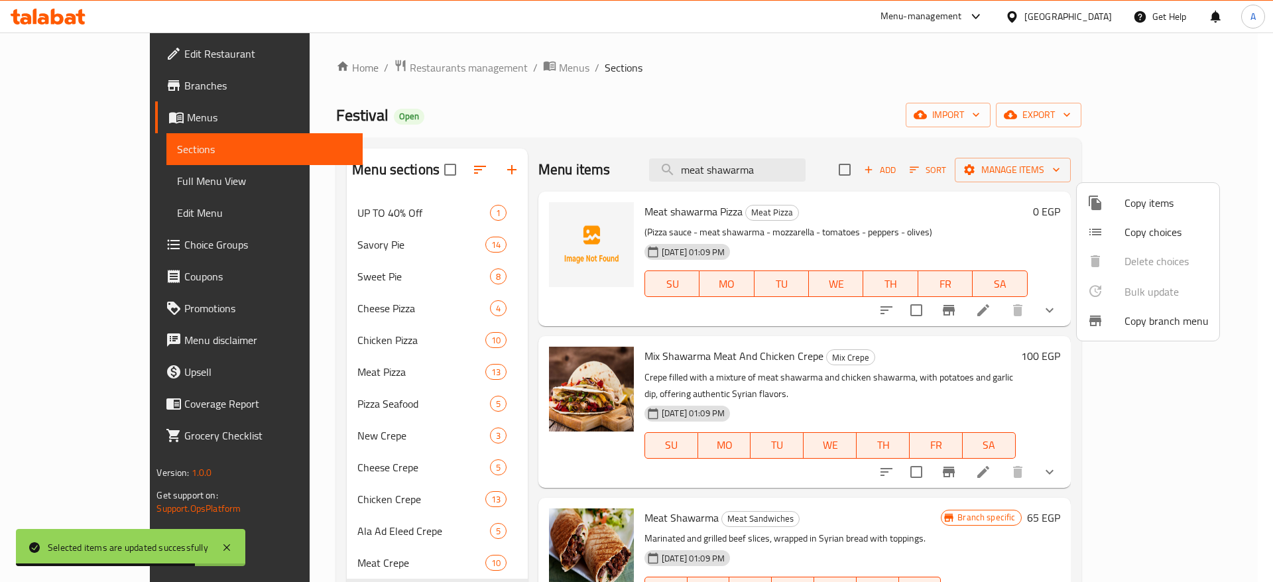
click at [816, 174] on div at bounding box center [636, 291] width 1273 height 582
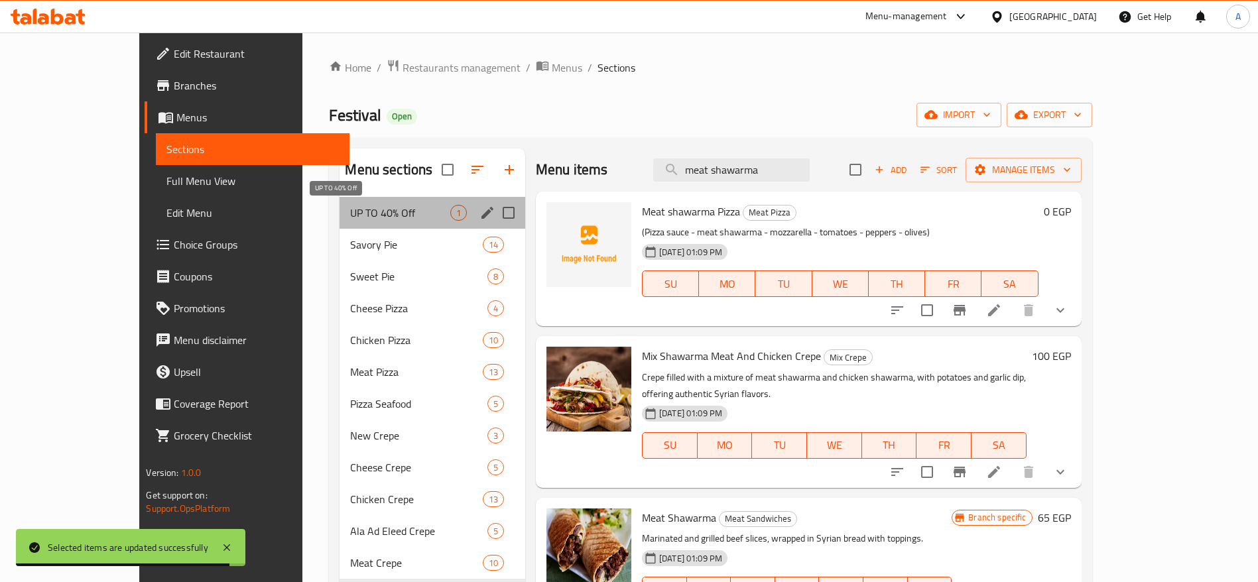
click at [371, 218] on span "UP TO 40% Off" at bounding box center [399, 213] width 99 height 16
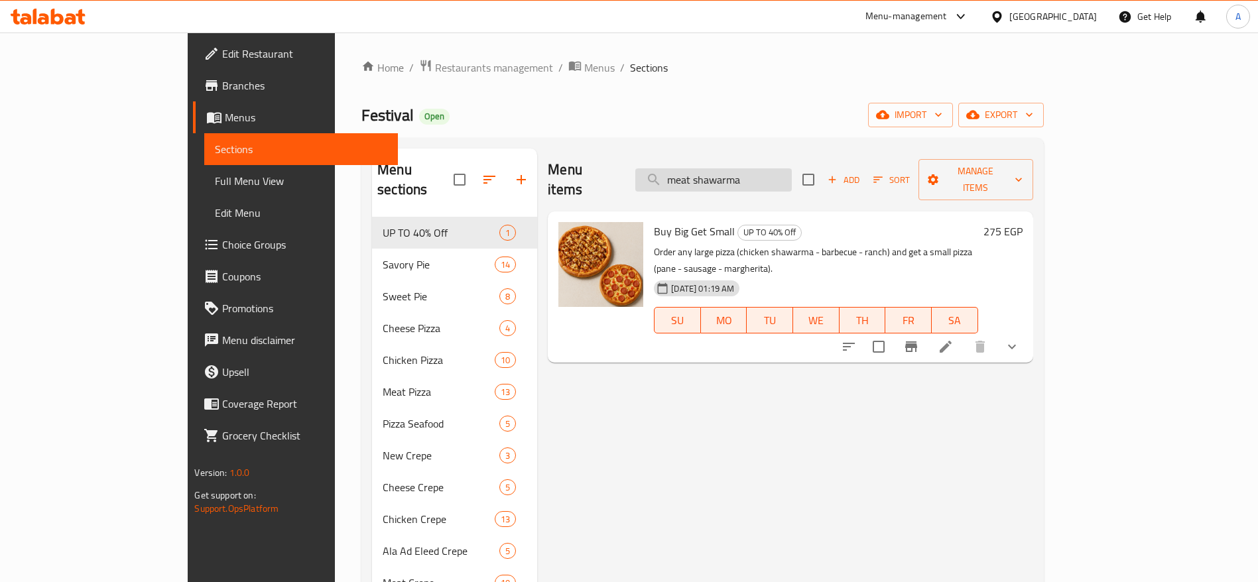
click at [792, 168] on input "meat shawarma" at bounding box center [713, 179] width 157 height 23
type input "m"
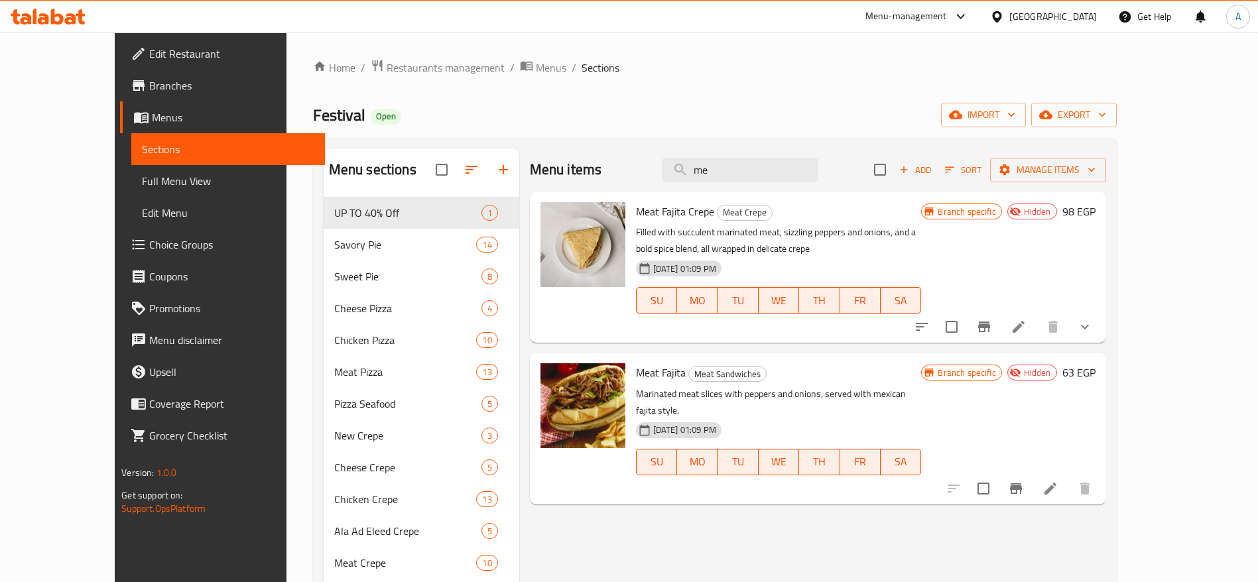
type input "m"
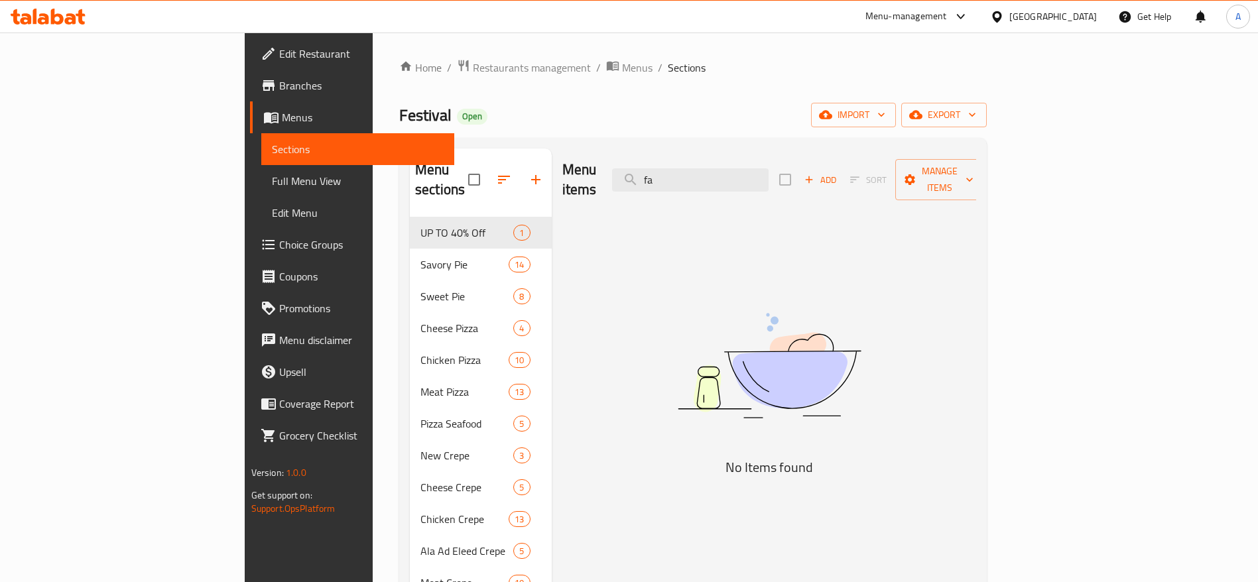
type input "f"
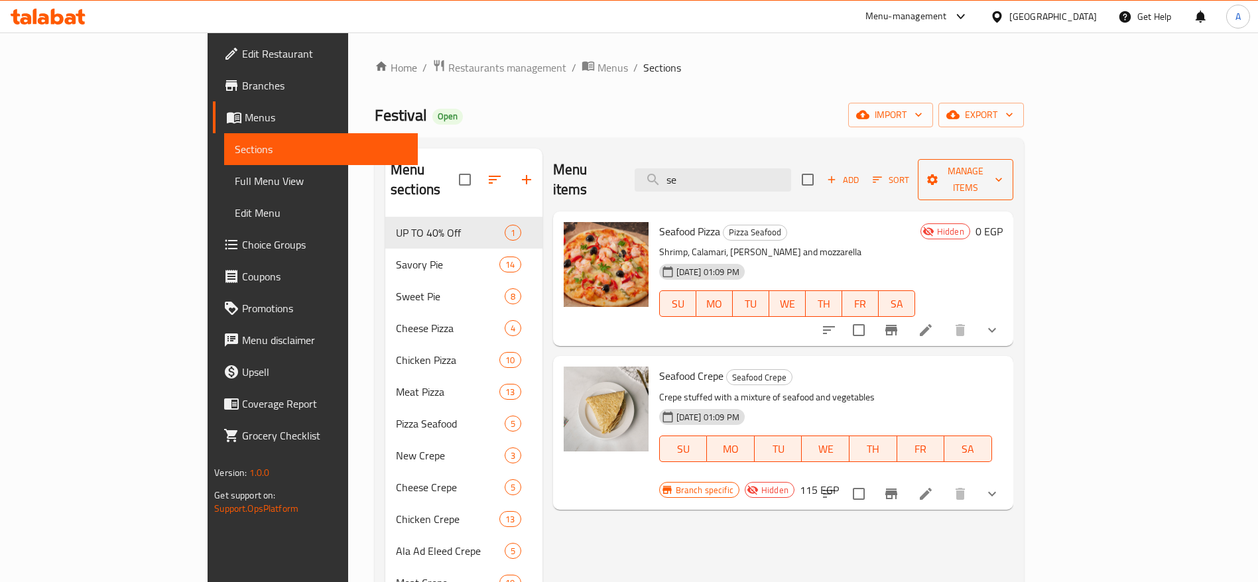
type input "s"
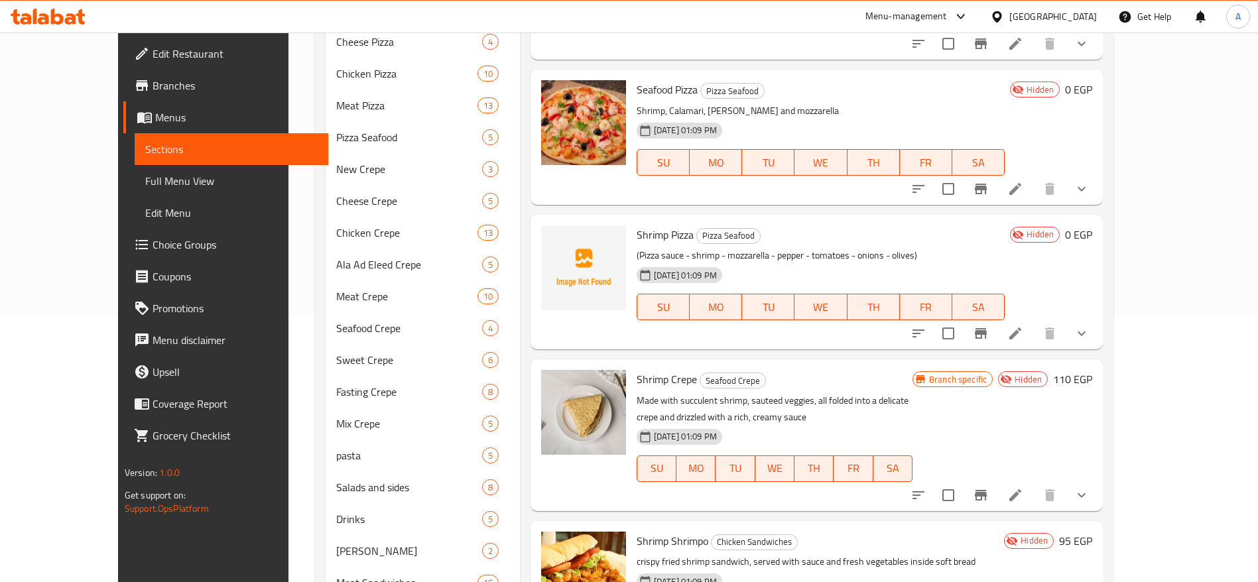
scroll to position [548, 0]
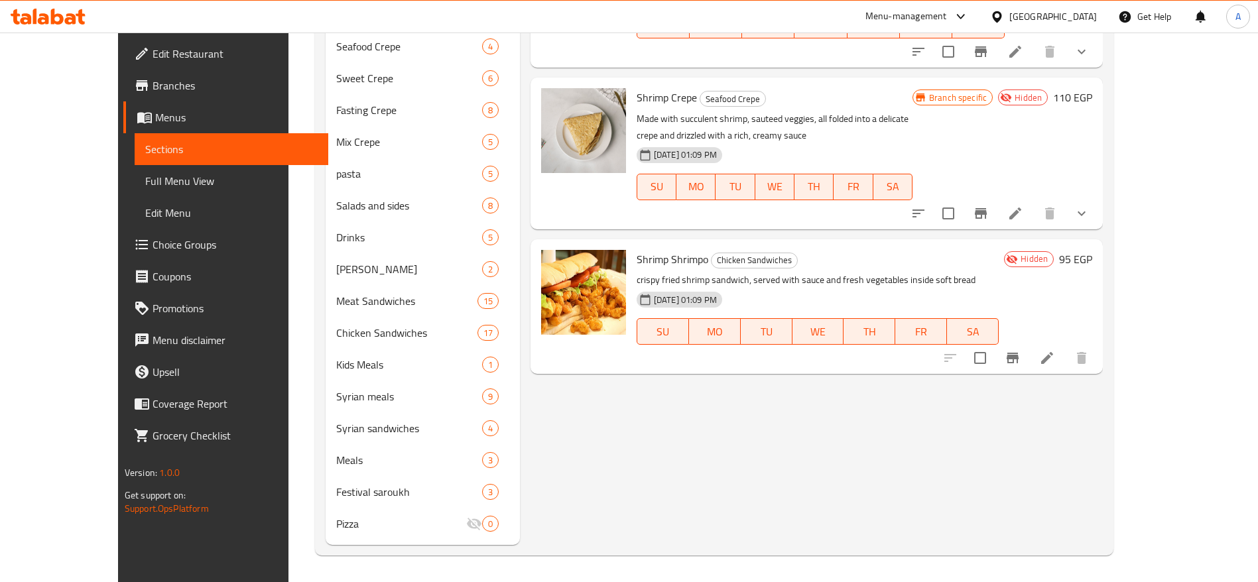
type input "shrimp"
